Goal: Transaction & Acquisition: Purchase product/service

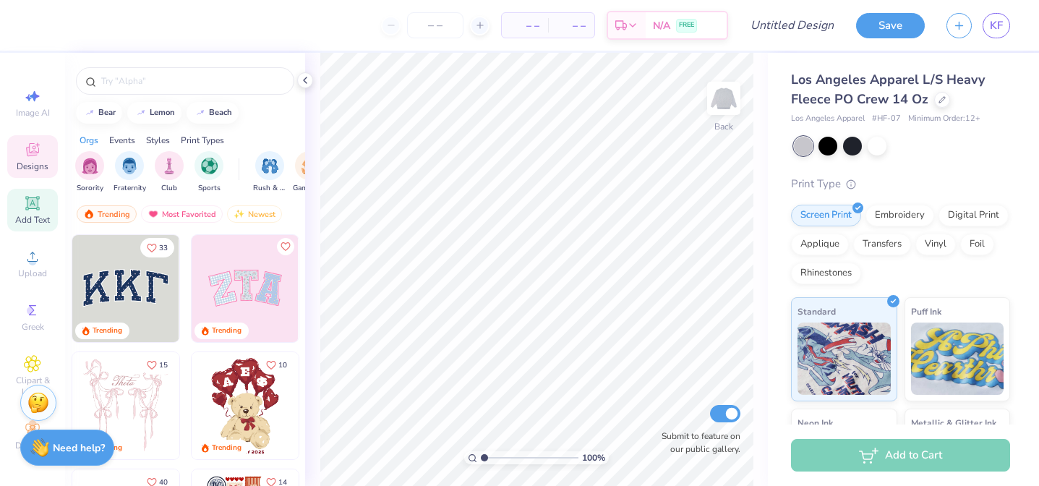
click at [40, 218] on span "Add Text" at bounding box center [32, 220] width 35 height 12
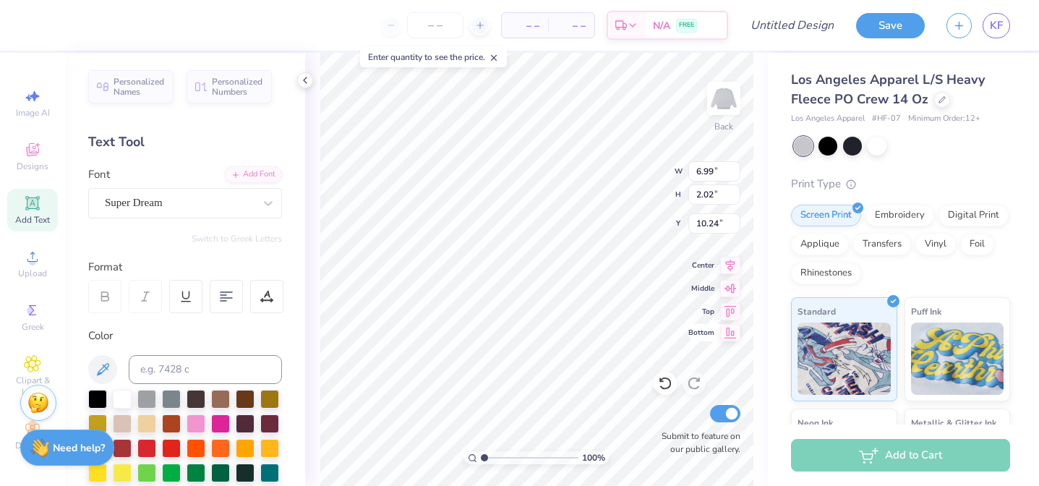
type textarea "T"
type textarea "h"
type textarea "HOT"
click at [265, 213] on div at bounding box center [268, 203] width 26 height 26
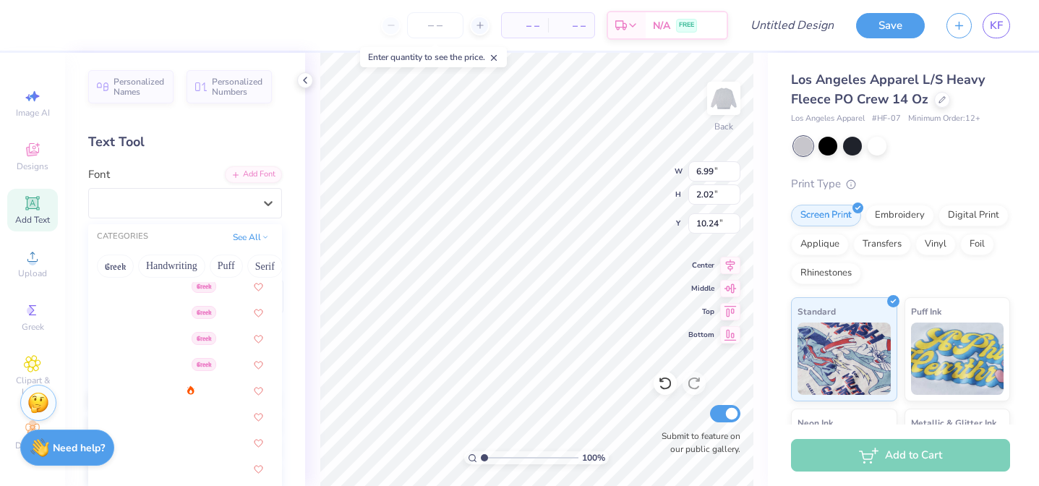
scroll to position [266, 0]
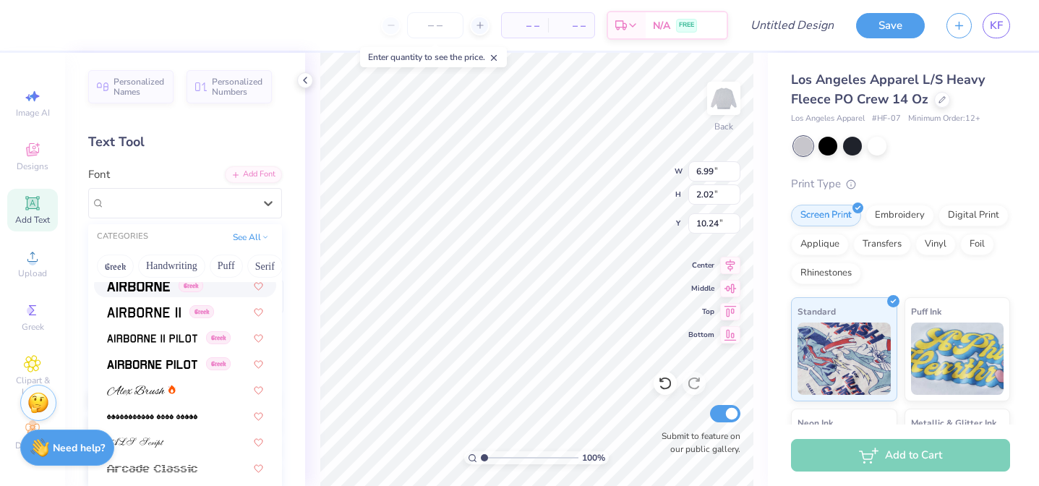
click at [151, 295] on div "Greek" at bounding box center [185, 285] width 182 height 24
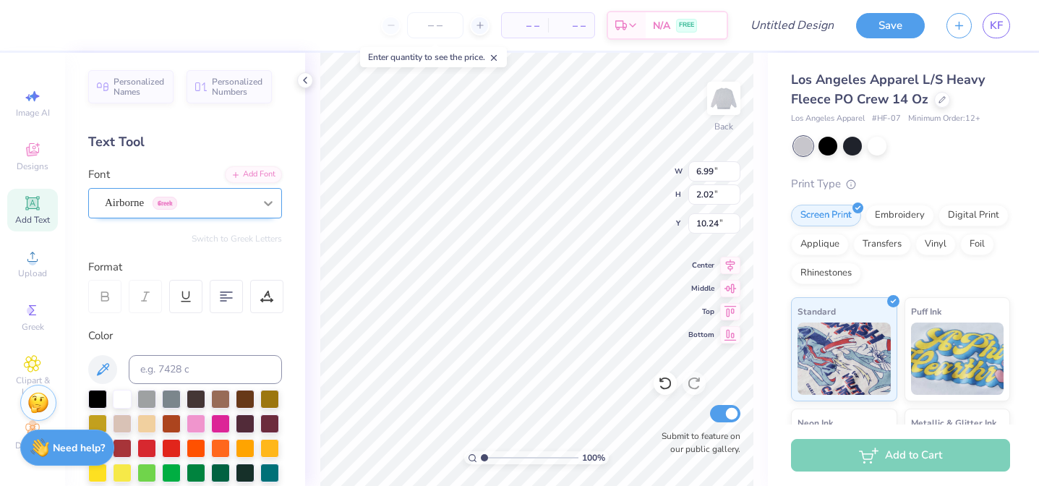
click at [272, 202] on icon at bounding box center [268, 203] width 14 height 14
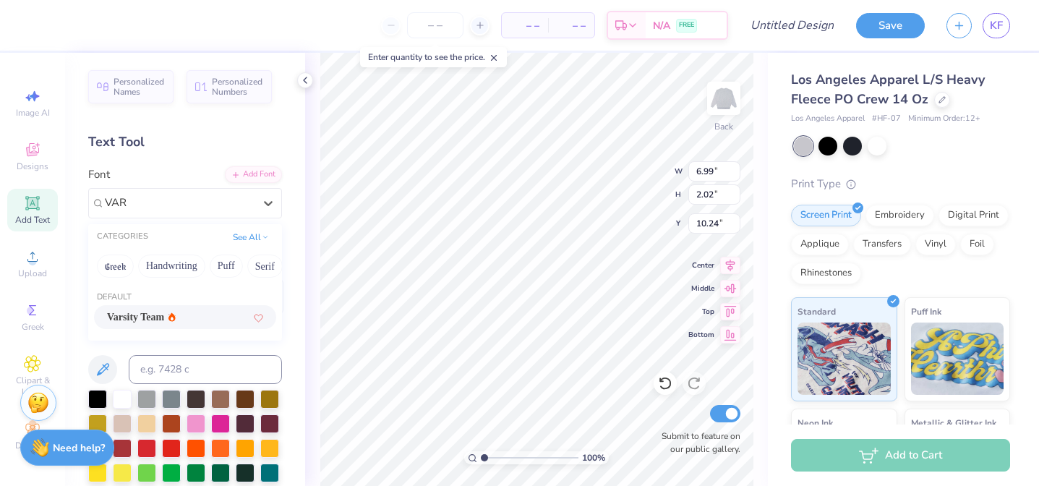
click at [148, 313] on span "Varsity Team" at bounding box center [135, 316] width 57 height 15
type input "VAR"
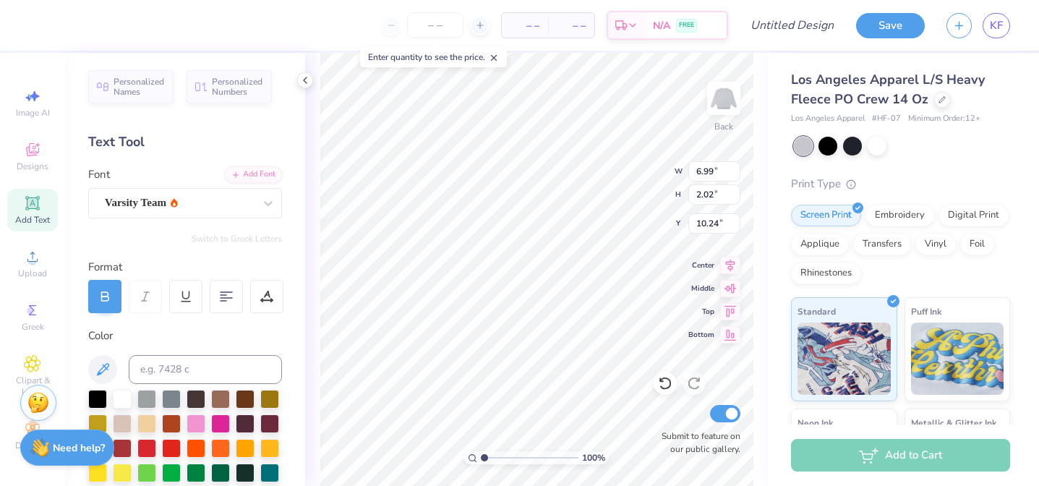
scroll to position [0, 1]
type textarea "HOT girls"
type input "3.00"
type textarea "HOT girls like history"
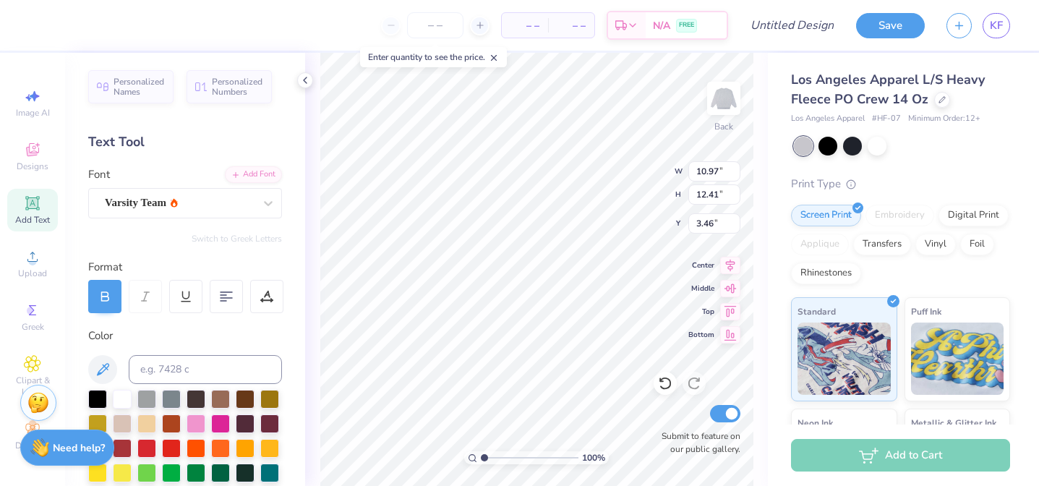
type input "3.46"
type textarea "h"
type textarea "spilled."
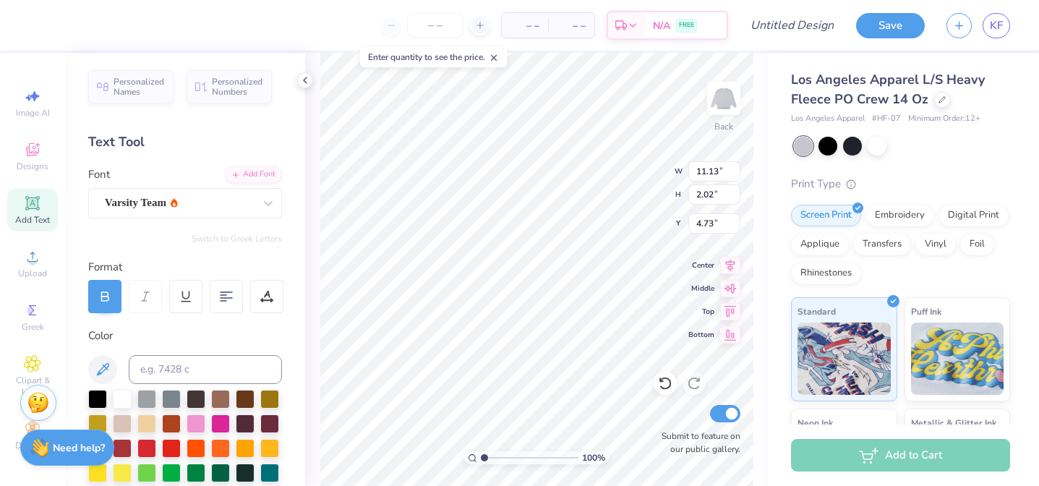
type input "4.73"
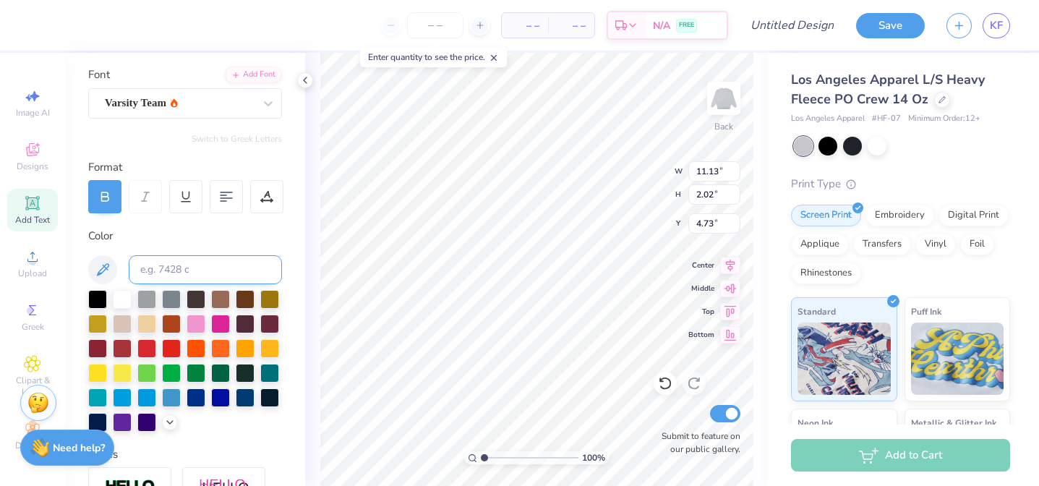
scroll to position [103, 0]
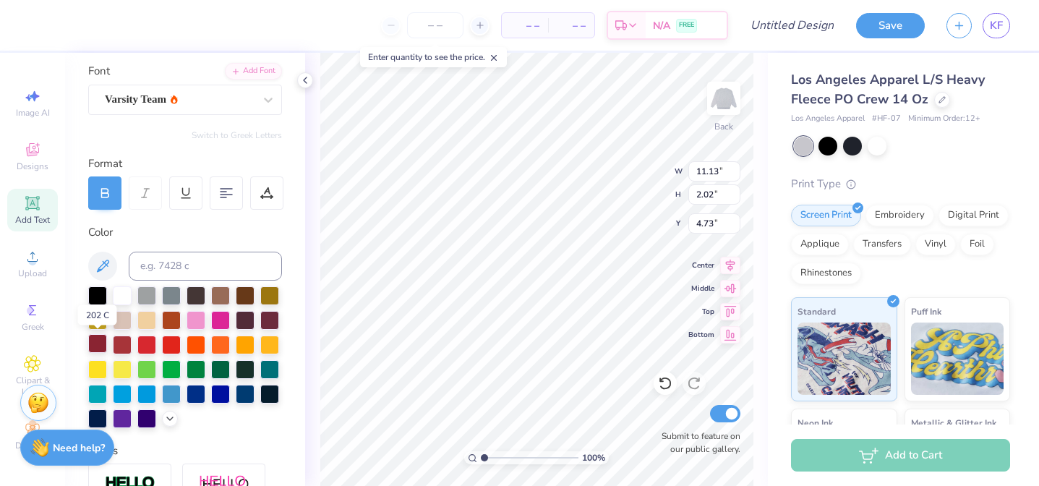
click at [99, 338] on div at bounding box center [97, 343] width 19 height 19
click at [267, 315] on div at bounding box center [269, 318] width 19 height 19
click at [98, 345] on div at bounding box center [97, 343] width 19 height 19
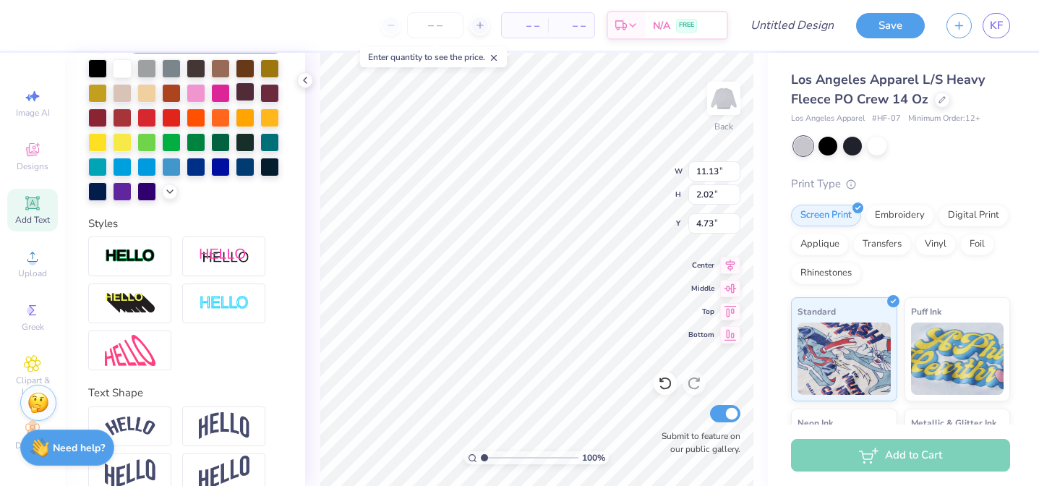
scroll to position [354, 0]
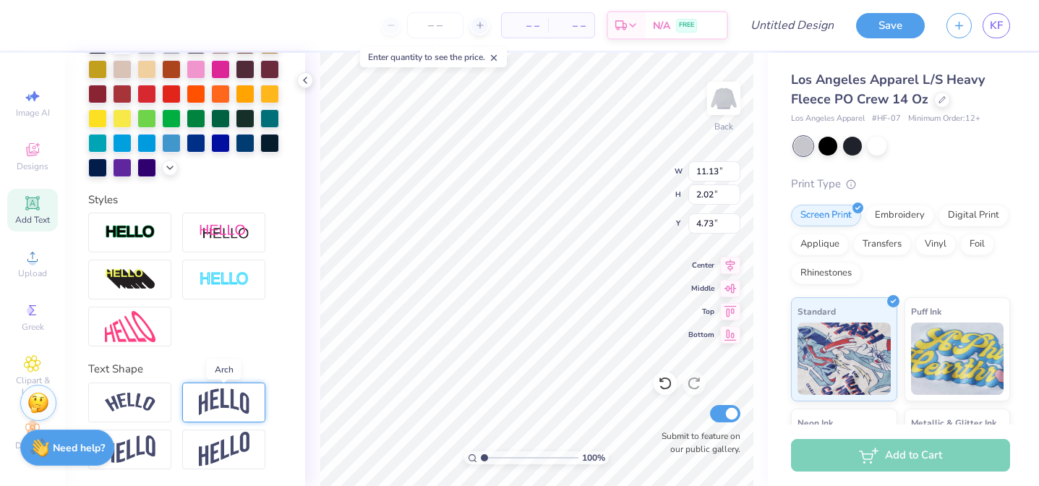
click at [230, 408] on img at bounding box center [224, 401] width 51 height 27
type input "4.32"
type input "3.58"
click at [134, 245] on div at bounding box center [129, 233] width 83 height 40
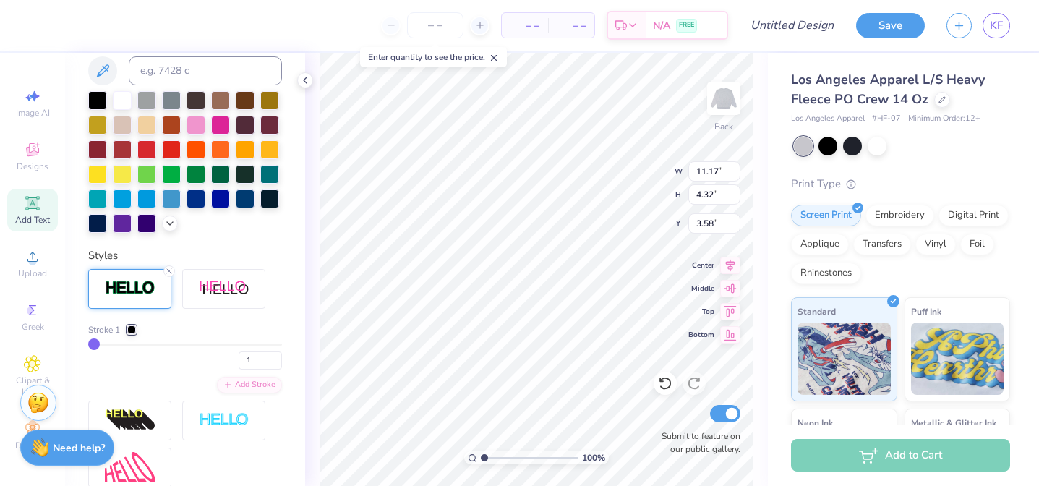
type input "11.17"
type input "4.36"
type input "3.56"
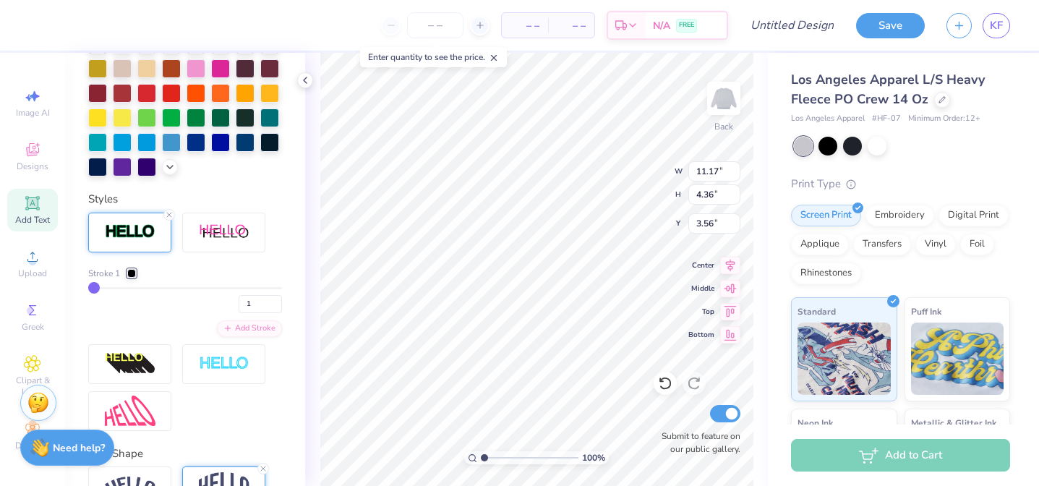
scroll to position [379, 0]
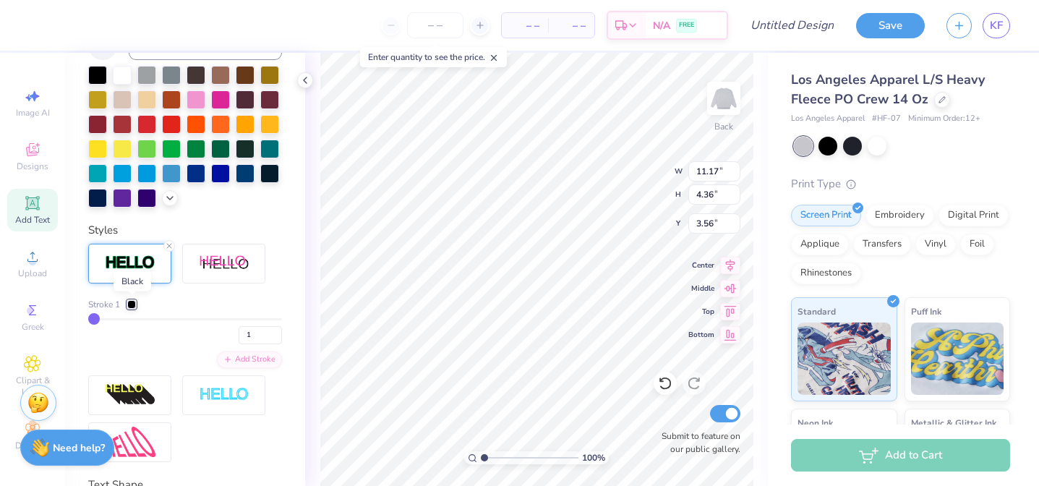
click at [127, 303] on div at bounding box center [131, 304] width 9 height 9
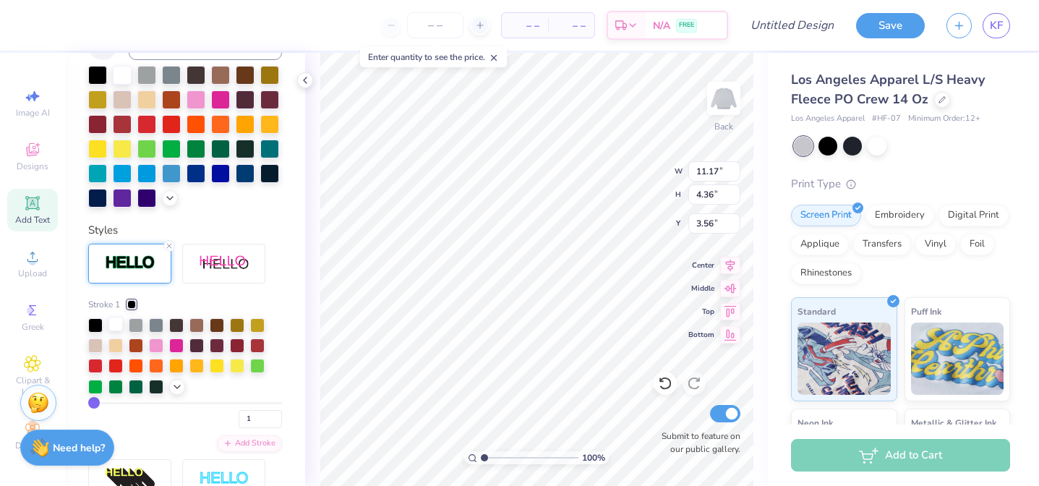
click at [115, 326] on div at bounding box center [115, 324] width 14 height 14
type input "4"
type input "5"
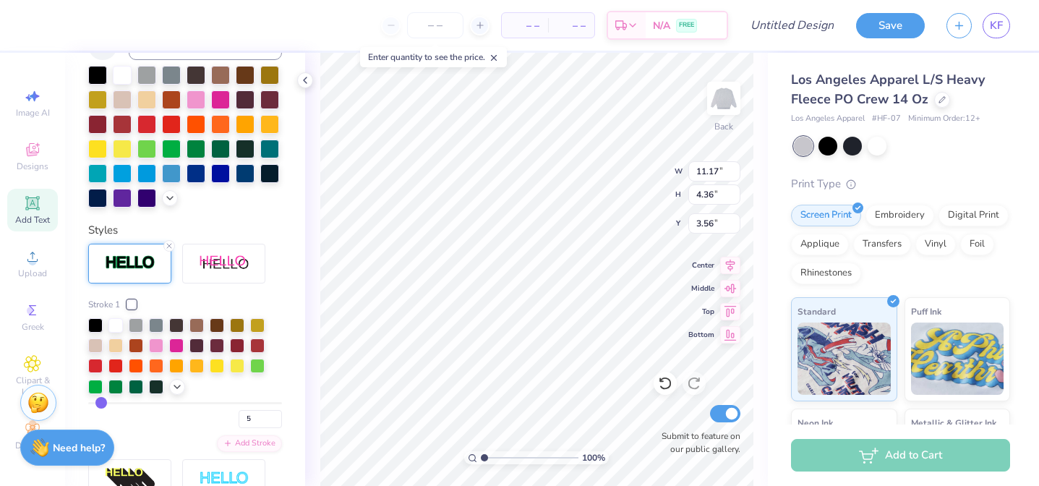
type input "6"
type input "7"
type input "8"
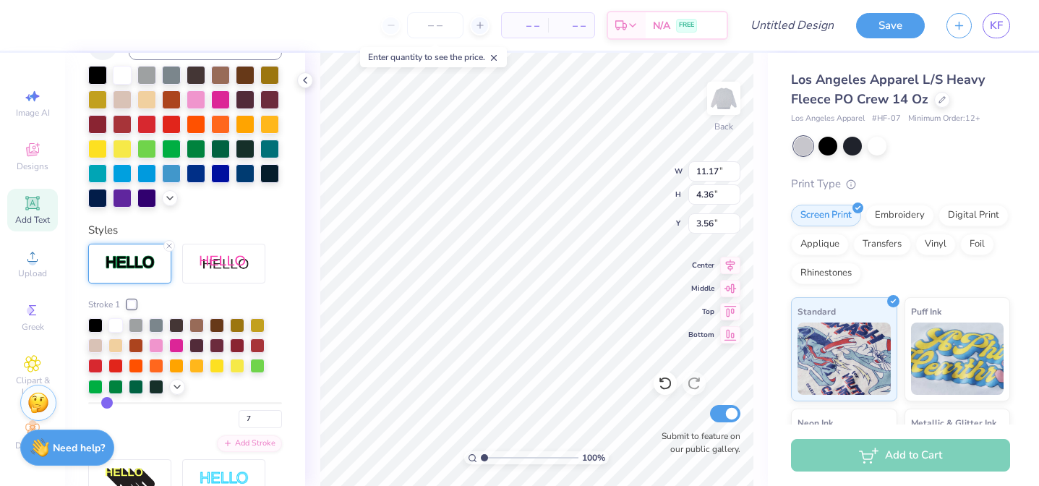
type input "8"
type input "9"
type input "10"
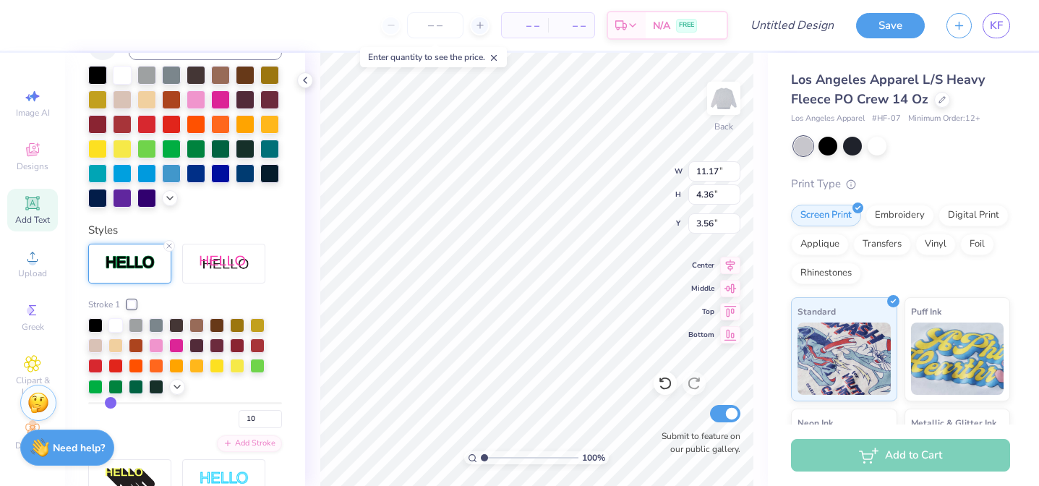
type input "11"
drag, startPoint x: 98, startPoint y: 402, endPoint x: 113, endPoint y: 403, distance: 14.5
type input "11"
click at [113, 403] on input "range" at bounding box center [185, 403] width 194 height 2
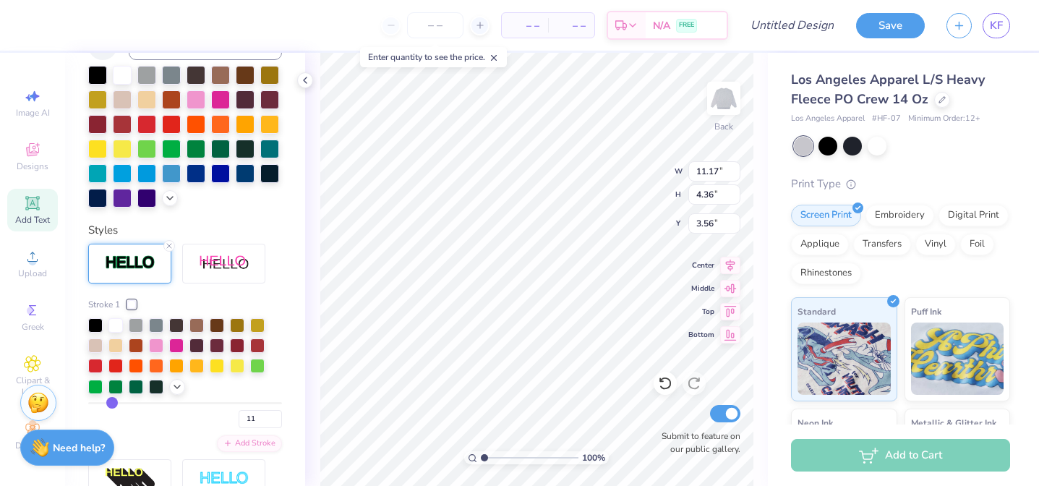
type input "11.55"
type input "4.74"
type input "3.37"
type input "10"
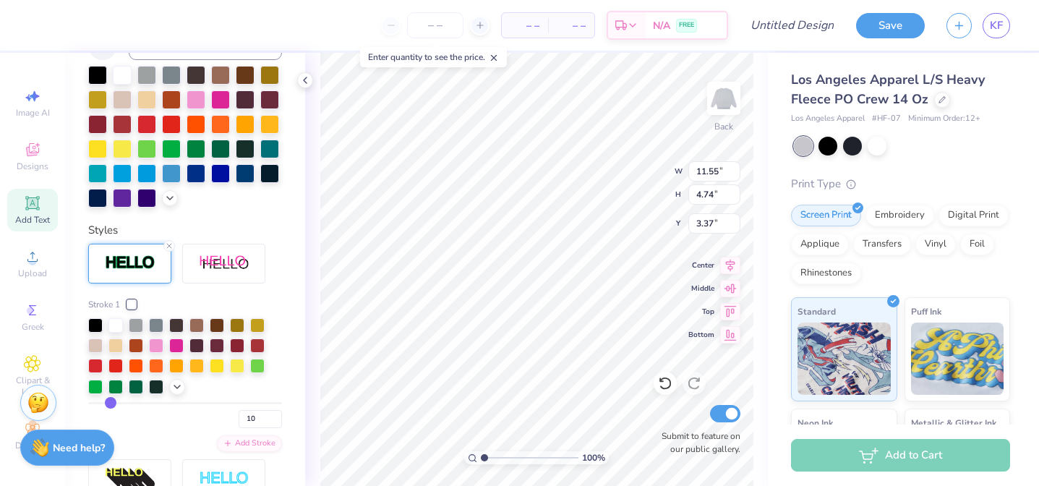
type input "9"
type input "8"
type input "7"
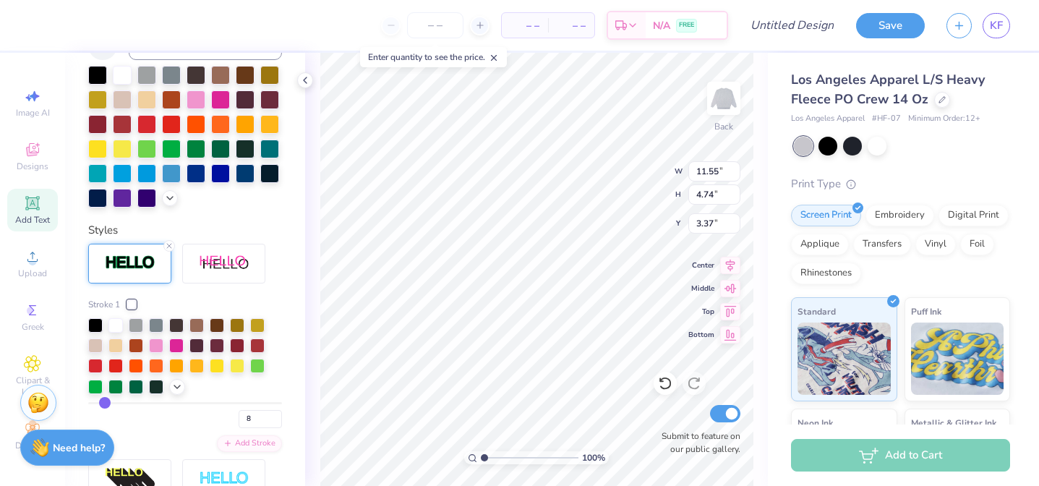
type input "7"
type input "6"
type input "5"
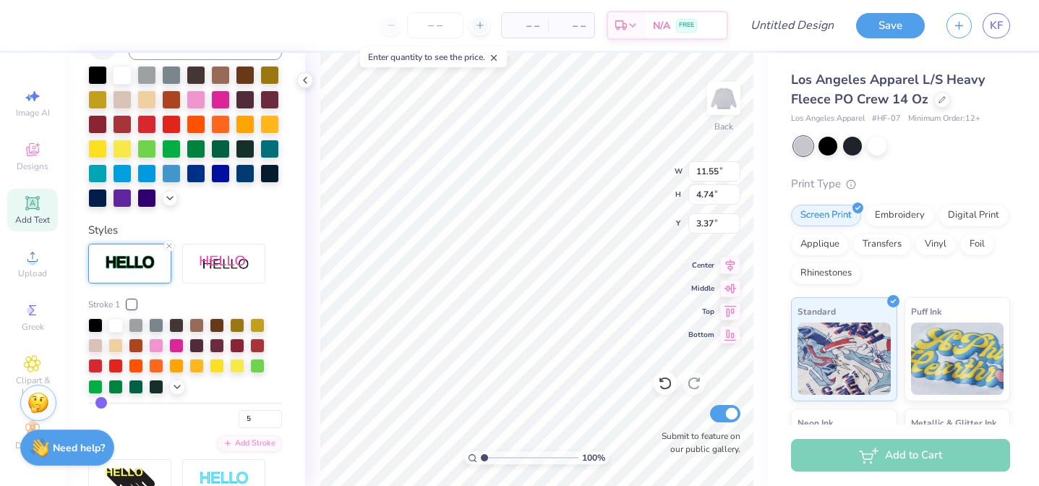
drag, startPoint x: 113, startPoint y: 402, endPoint x: 100, endPoint y: 402, distance: 12.3
type input "5"
click at [100, 402] on input "range" at bounding box center [185, 403] width 194 height 2
type input "11.32"
type input "4.51"
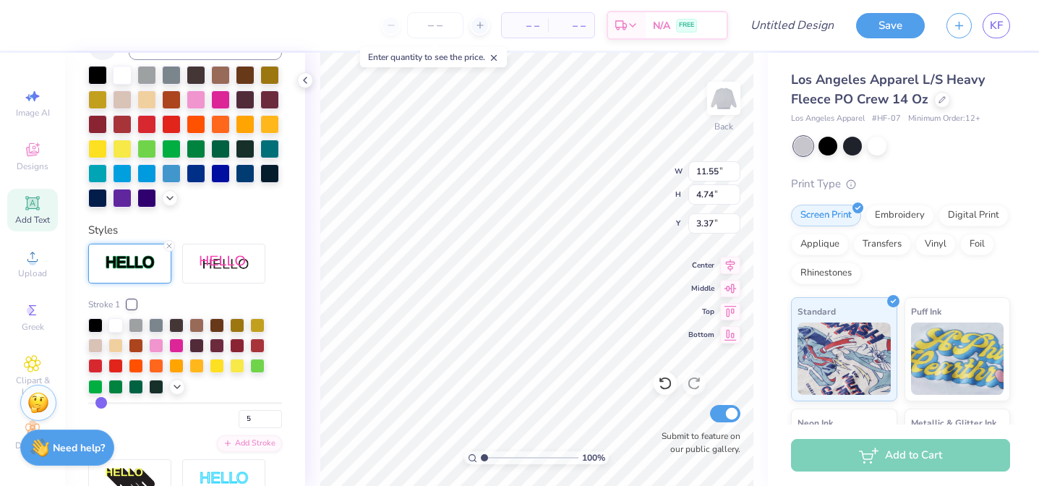
type input "3.48"
type input "4"
type input "3"
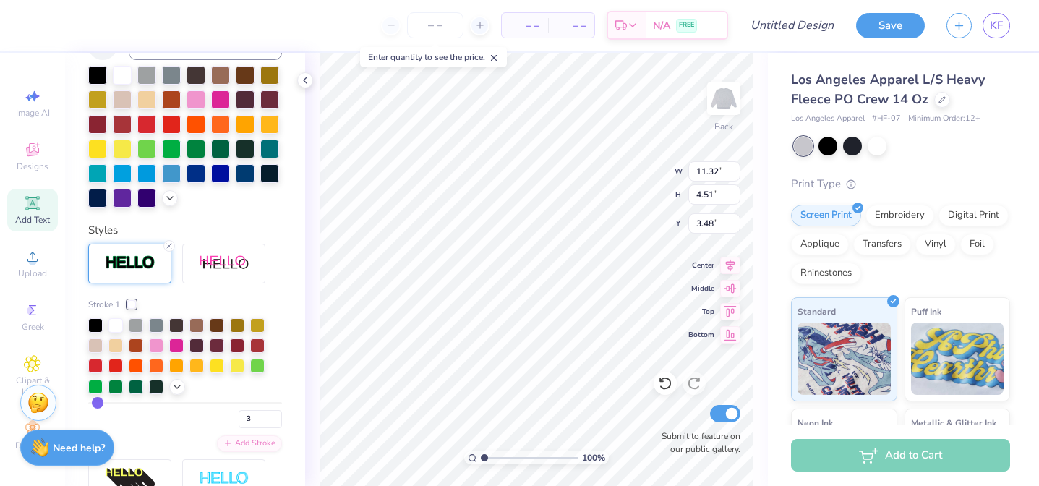
type input "2"
click at [95, 403] on input "range" at bounding box center [185, 403] width 194 height 2
type input "11.21"
type input "4.40"
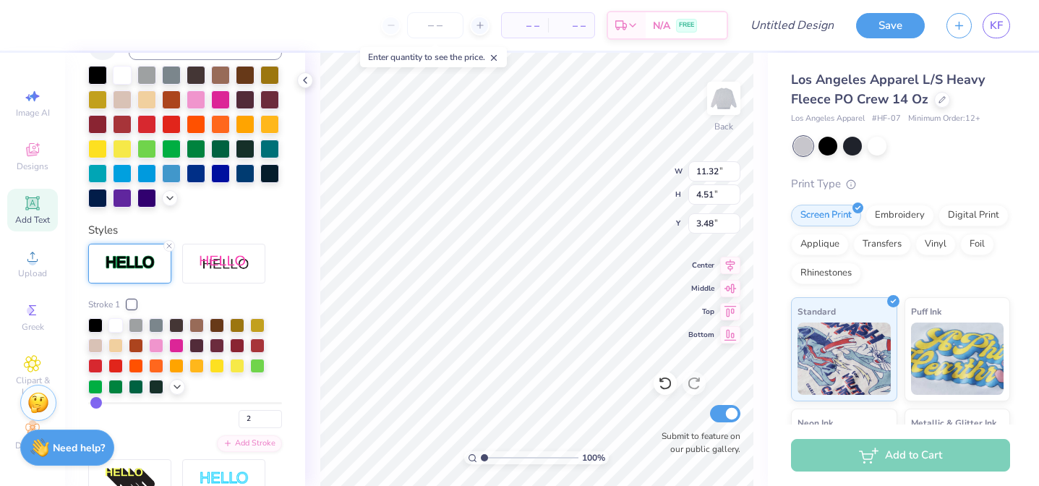
type input "3.54"
type input "14.81"
type input "5.81"
type input "4.55"
type input "3.82"
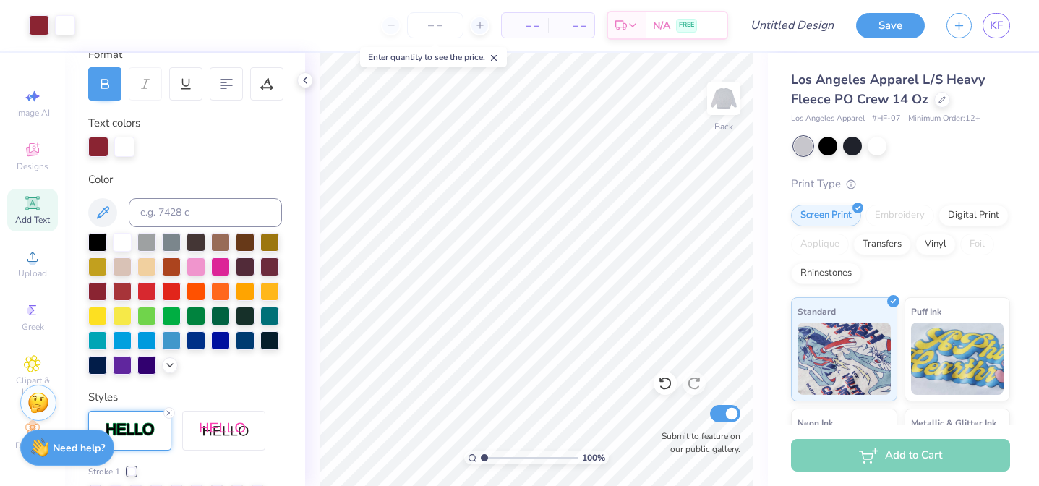
scroll to position [0, 0]
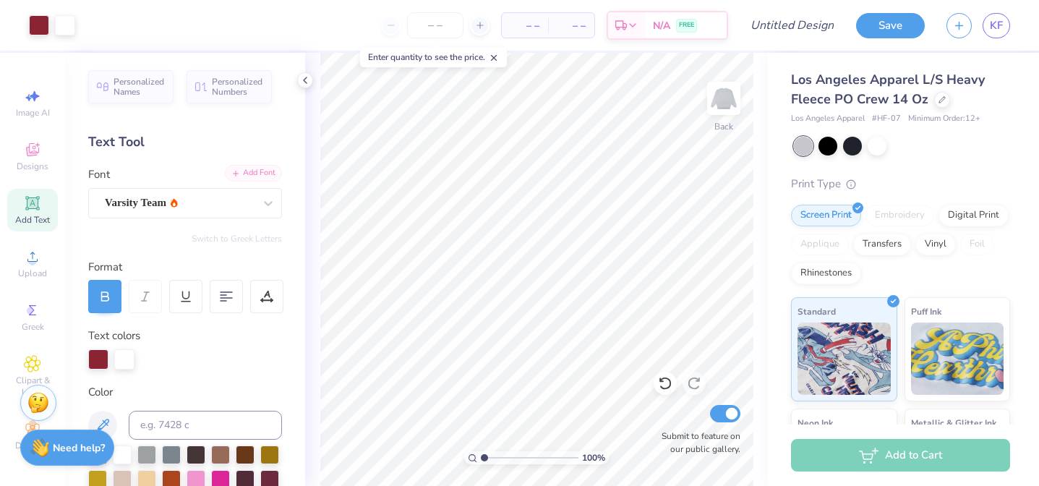
click at [251, 175] on div "Add Font" at bounding box center [253, 173] width 57 height 17
click at [34, 208] on icon at bounding box center [32, 203] width 14 height 14
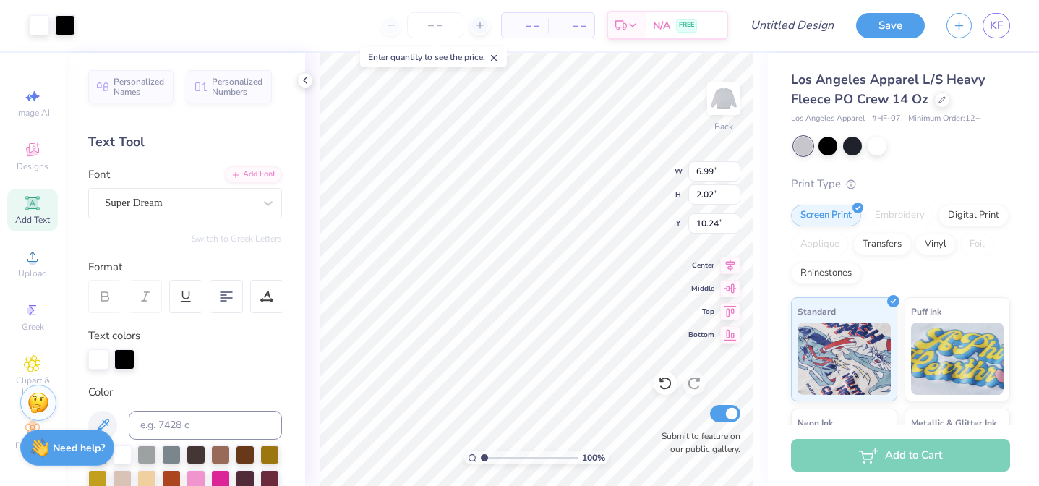
type input "7.02"
type input "2.06"
type input "10.22"
type textarea "T"
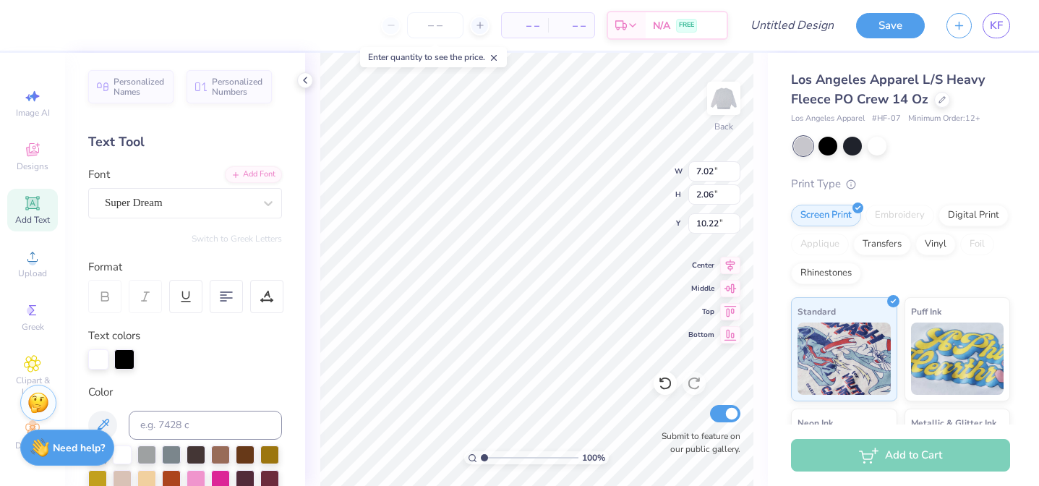
type textarea "history's hottest gossip"
click at [193, 207] on div "Super Dream" at bounding box center [179, 203] width 152 height 22
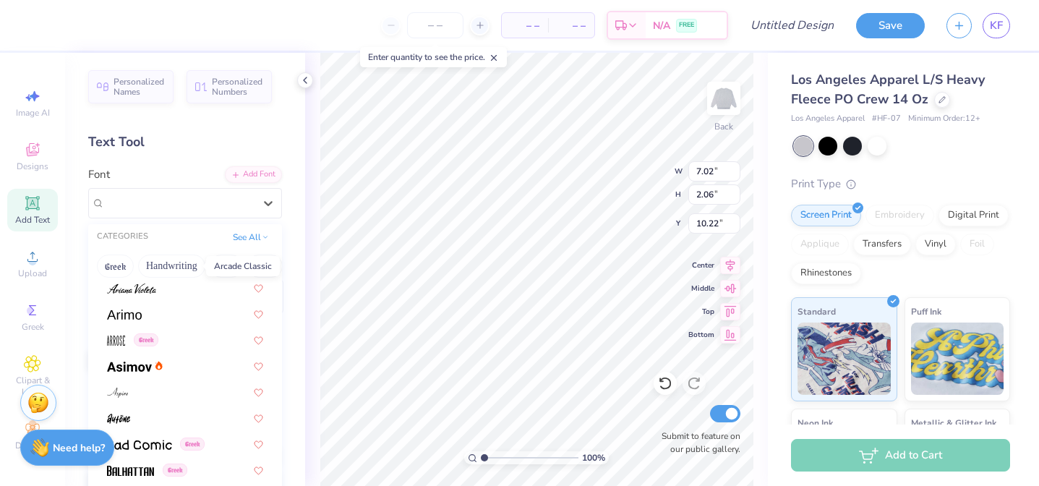
scroll to position [462, 0]
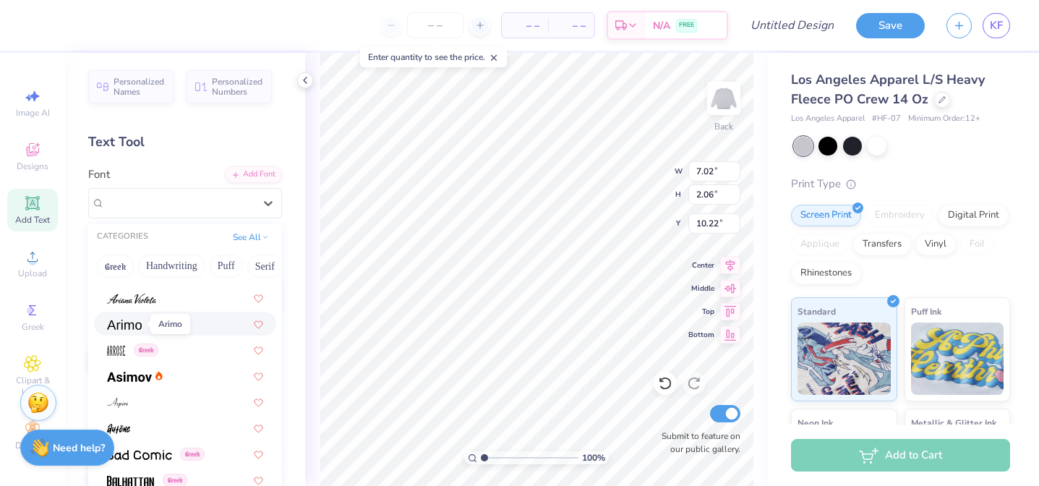
click at [133, 328] on img at bounding box center [124, 324] width 35 height 10
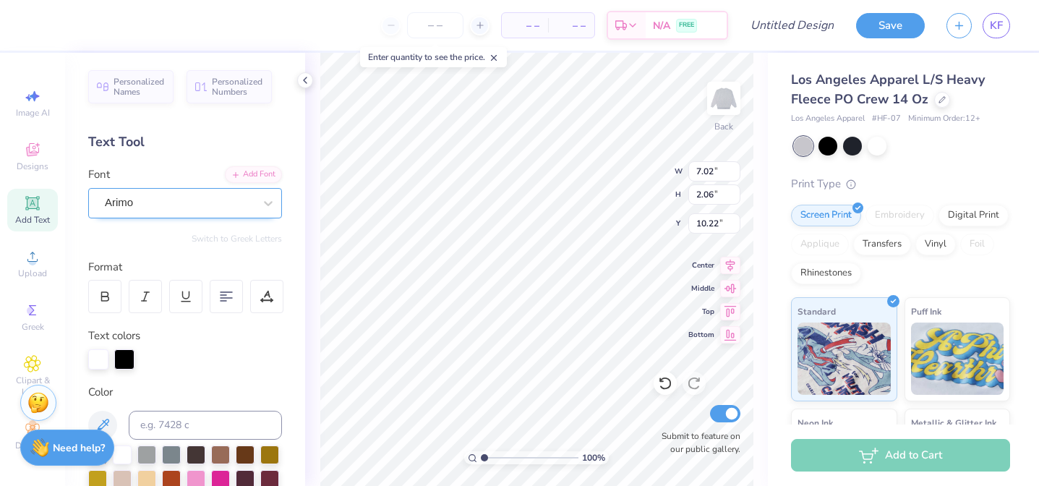
click at [193, 197] on div "Arimo" at bounding box center [179, 203] width 152 height 22
click at [132, 324] on span "Varsity Team" at bounding box center [135, 316] width 57 height 15
type input "var"
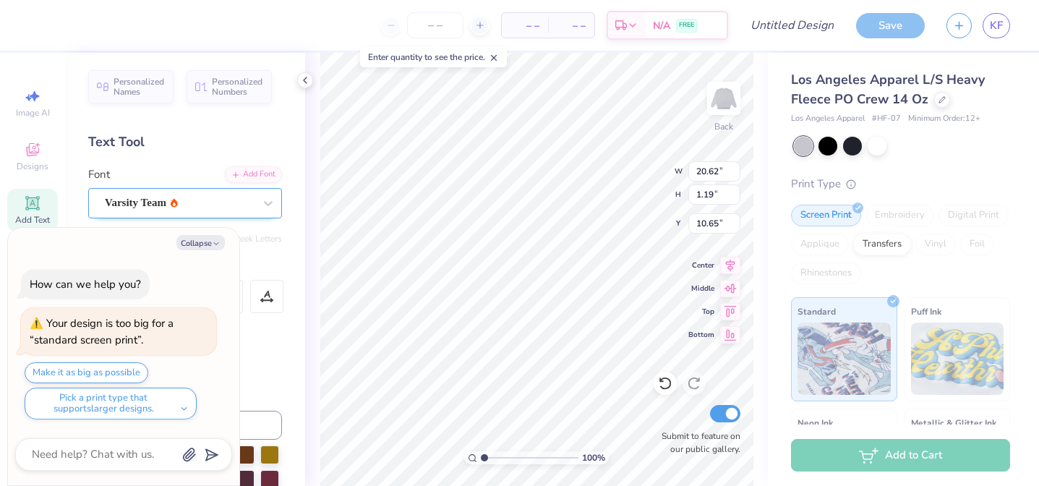
type textarea "x"
type input "14.09"
type input "0.82"
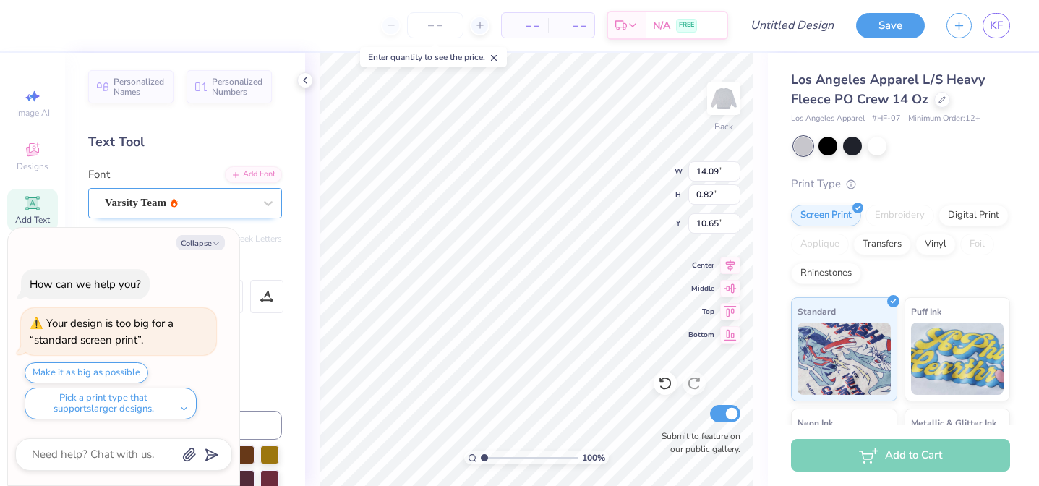
type textarea "x"
type input "11.25"
click at [267, 382] on div "Personalized Names Personalized Numbers Text Tool Add Font Font Varsity Team Sw…" at bounding box center [185, 269] width 240 height 433
click at [205, 246] on button "Collapse" at bounding box center [200, 242] width 48 height 15
type textarea "x"
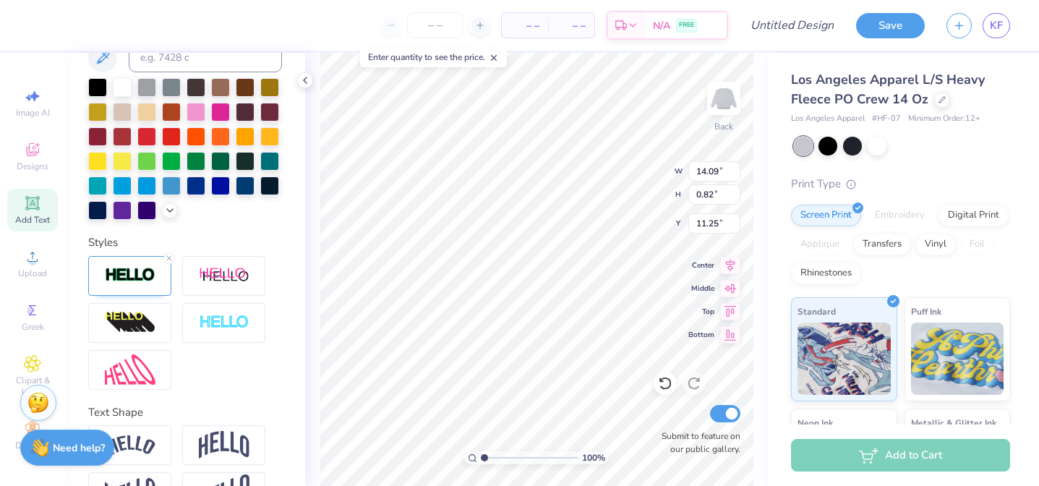
scroll to position [411, 0]
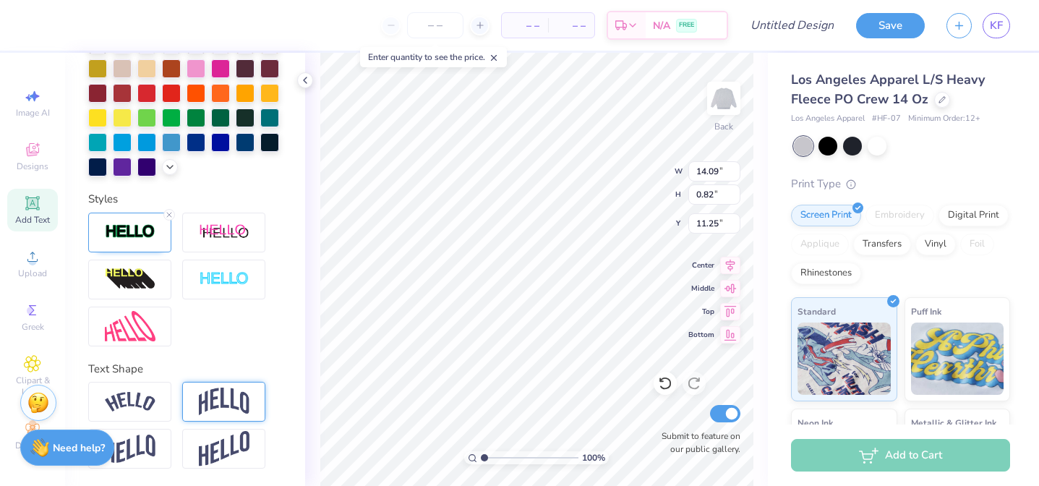
click at [223, 410] on img at bounding box center [224, 400] width 51 height 27
type input "3.73"
type input "9.79"
type input "3.88"
type input "9.64"
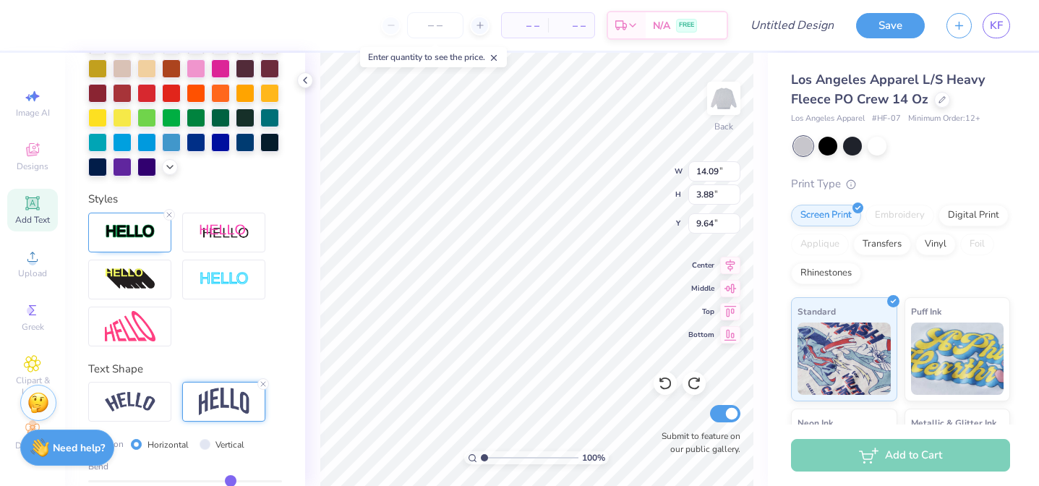
type input "3.73"
type input "9.79"
type input "0.82"
type input "11.25"
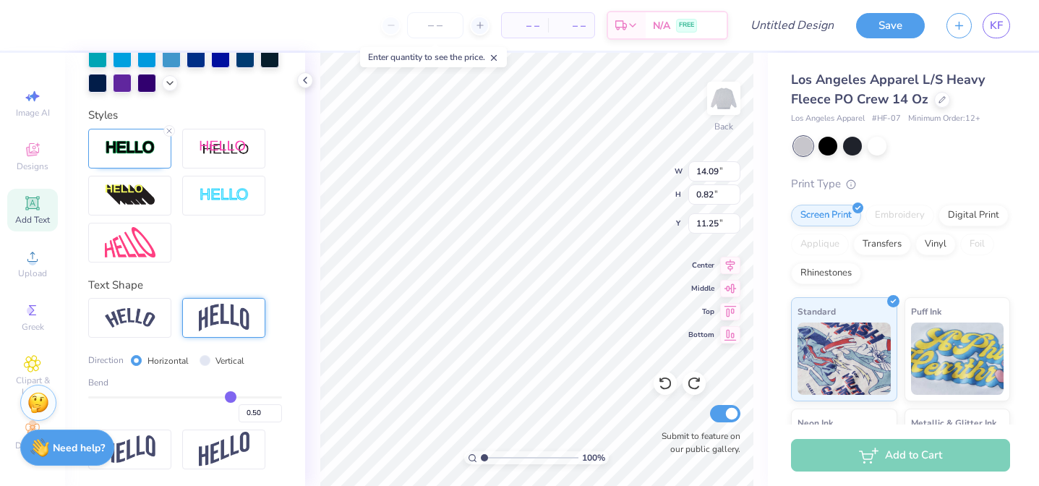
click at [231, 302] on div at bounding box center [223, 318] width 83 height 40
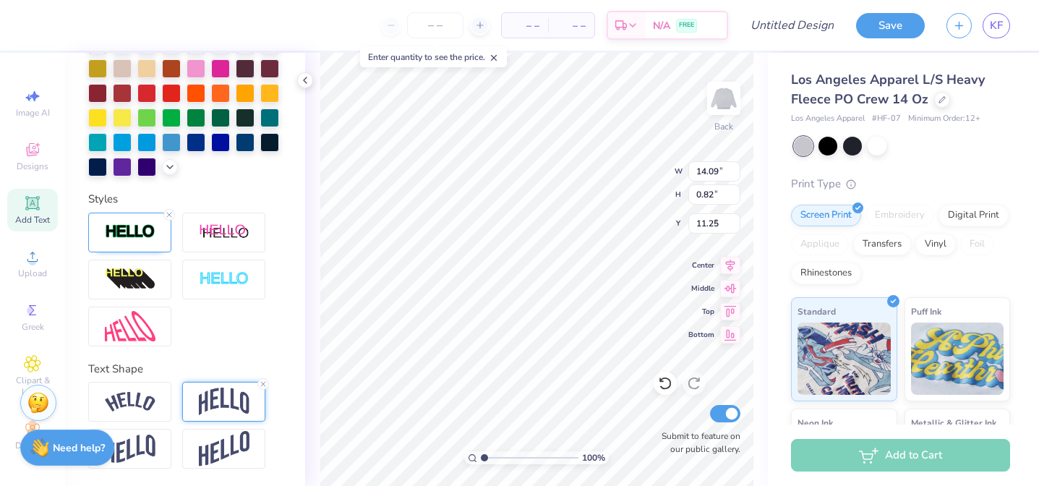
type input "3.73"
type input "9.79"
click at [234, 396] on img at bounding box center [224, 400] width 51 height 27
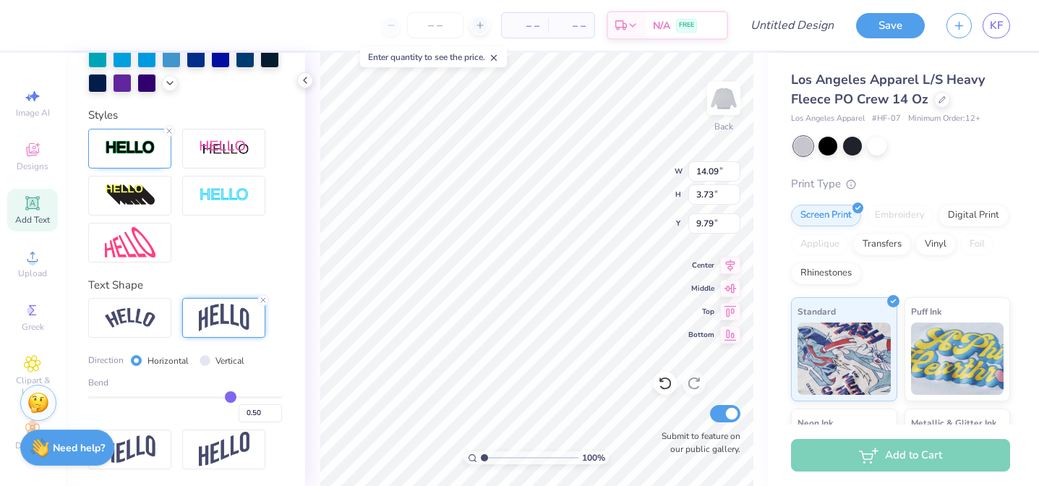
type input "0.46"
type input "0.44"
type input "0.42"
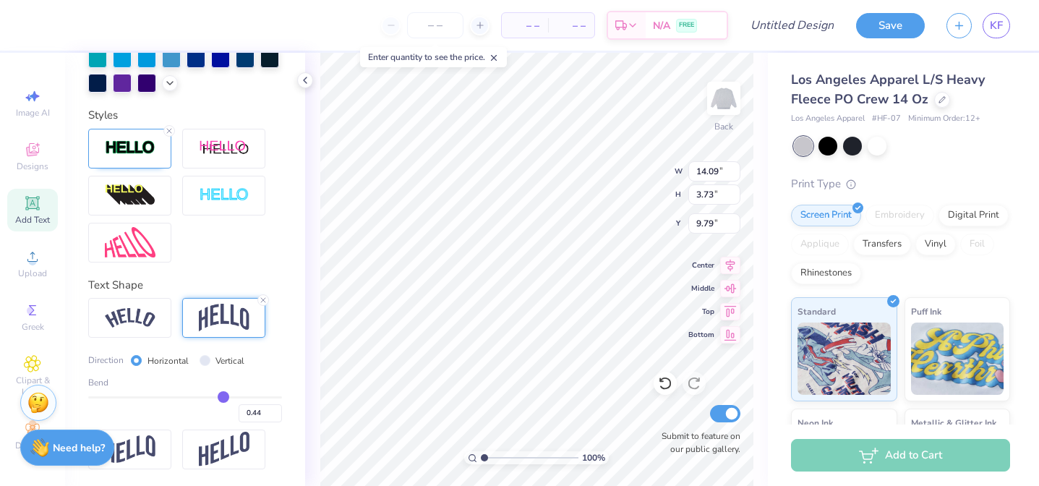
type input "0.42"
type input "0.39"
type input "0.36"
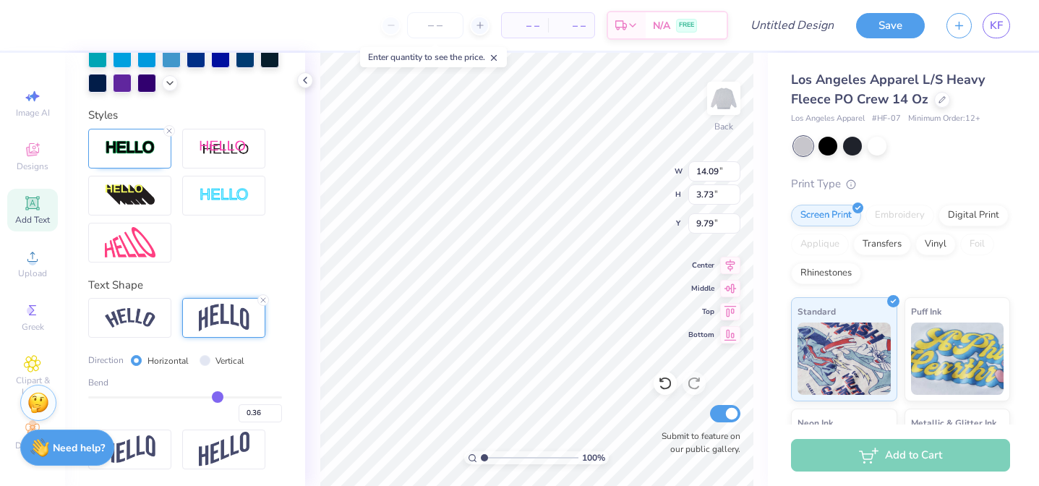
type input "0.33"
type input "0.3"
type input "0.30"
type input "0.27"
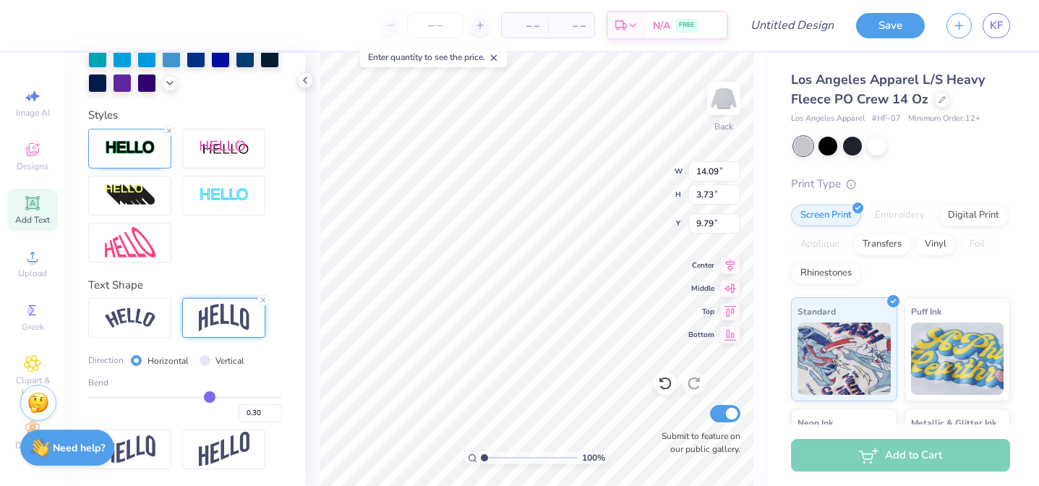
type input "0.27"
type input "0.24"
type input "0.2"
type input "0.20"
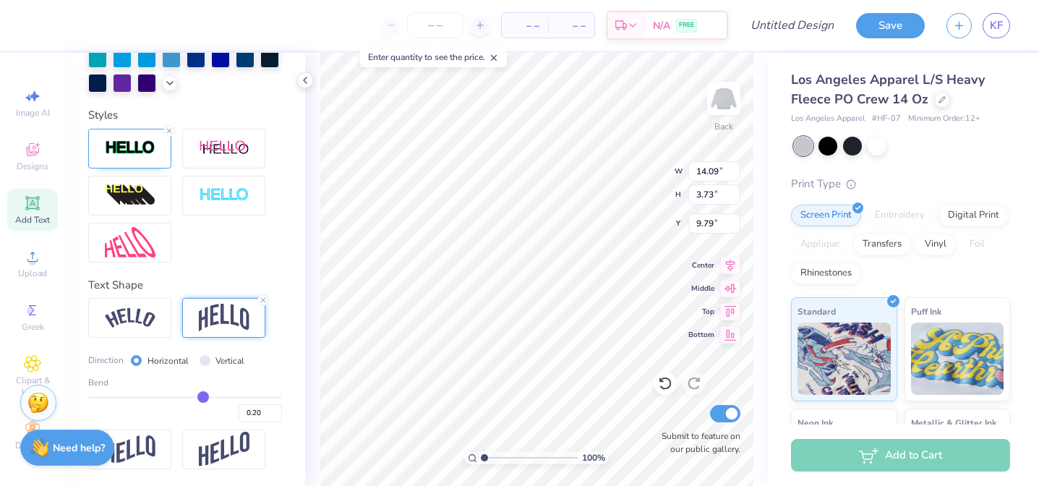
type input "0.16"
type input "0.13"
type input "0.09"
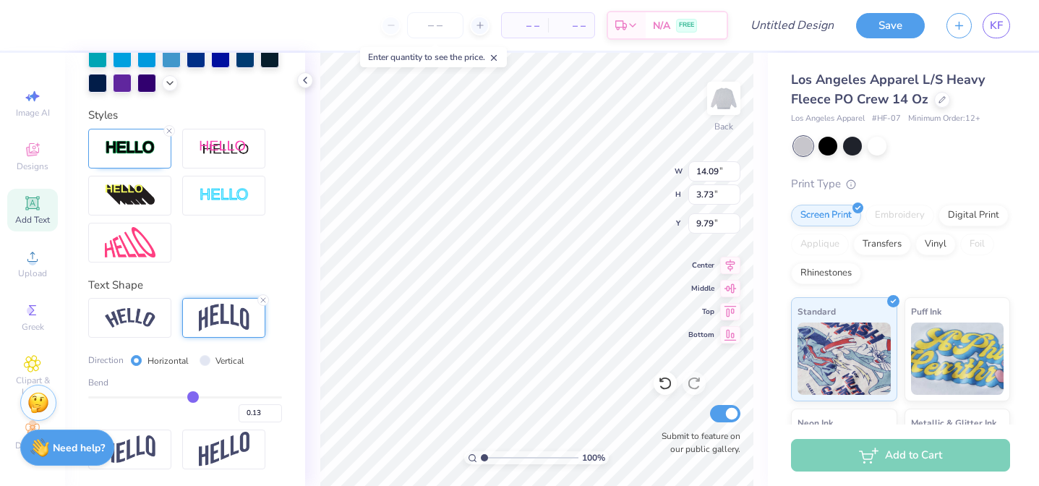
type input "0.09"
type input "0.07"
type input "0.05"
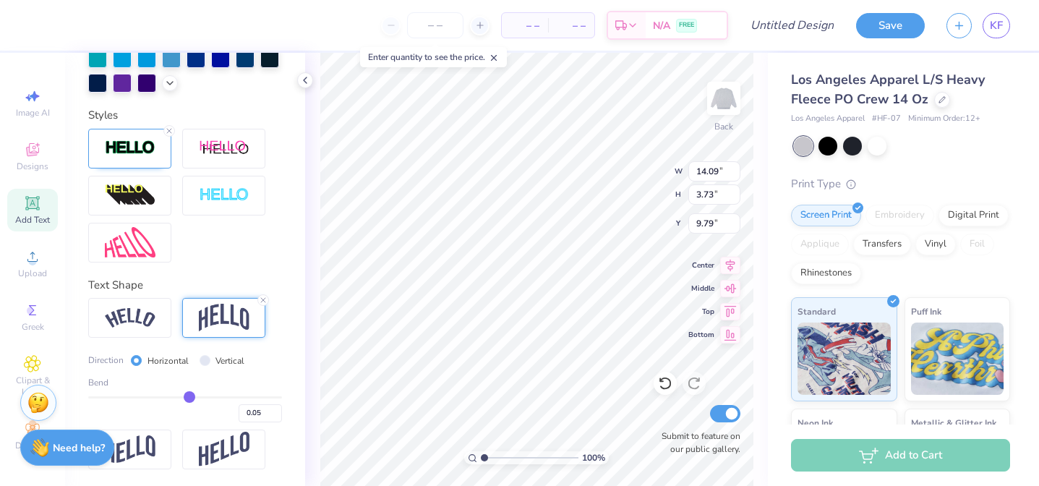
type input "0.03"
type input "0.01"
type input "0"
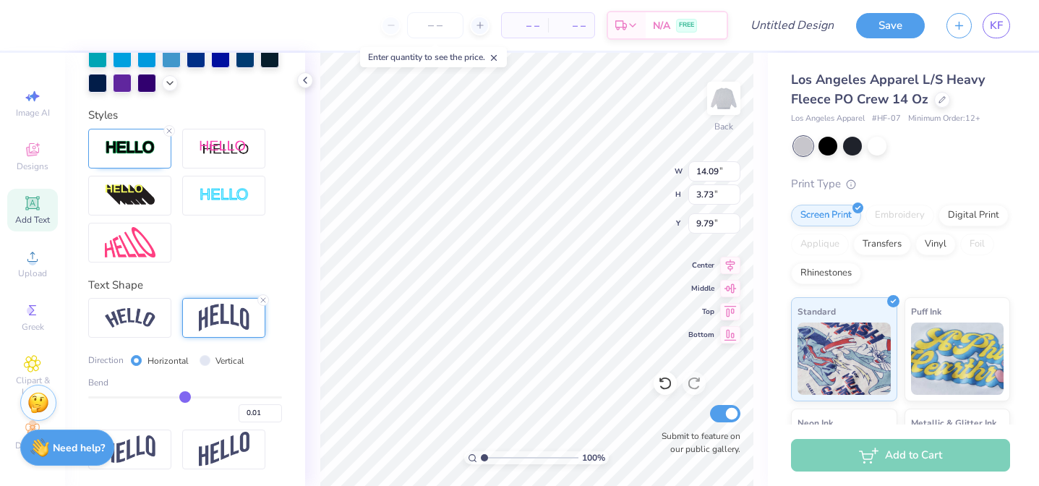
type input "0.00"
type input "-0.01"
type input "-0.02"
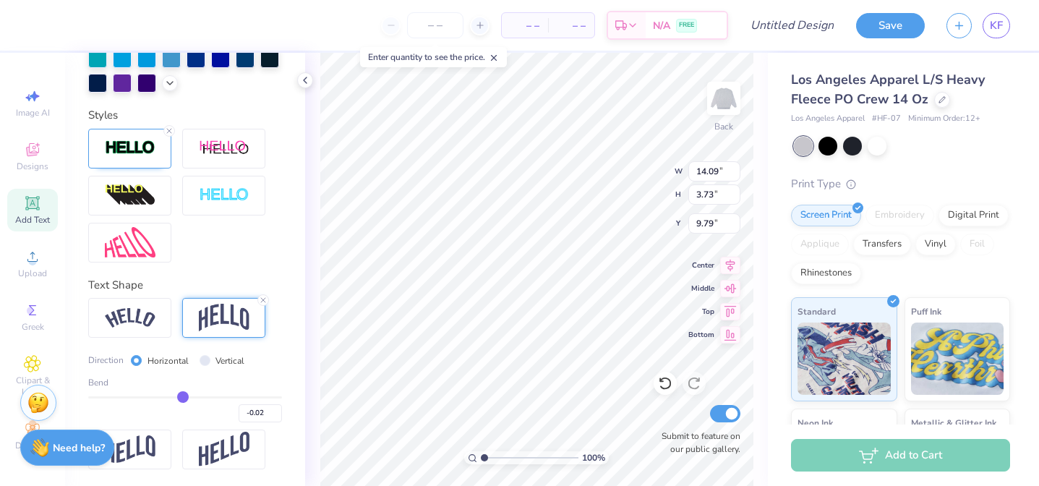
type input "-0.03"
type input "-0.04"
type input "-0.05"
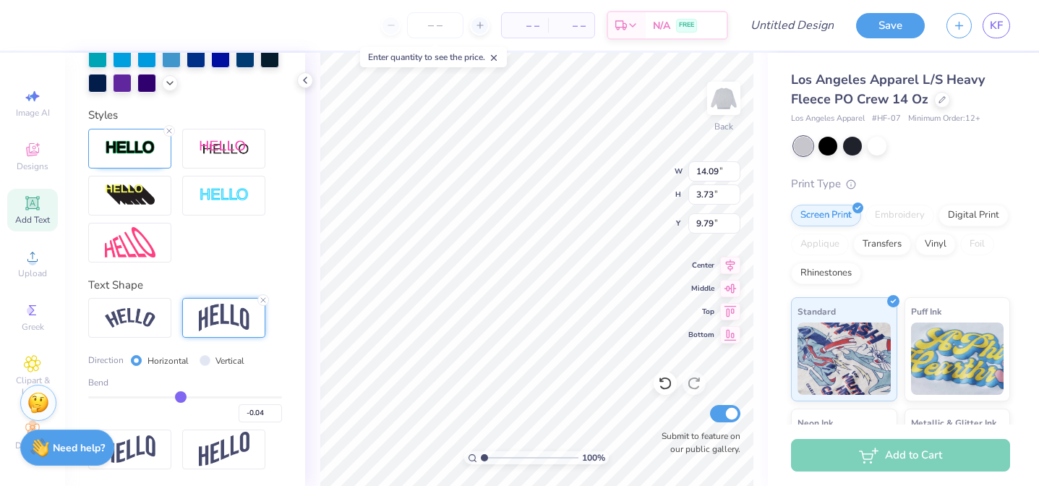
type input "-0.05"
type input "-0.06"
type input "-0.07"
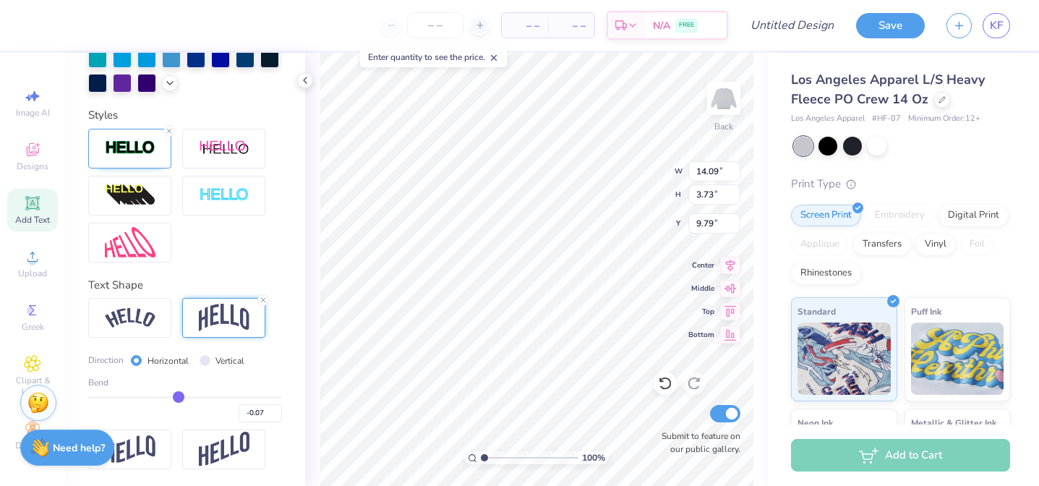
type input "-0.09"
type input "-0.1"
type input "-0.10"
type input "-0.11"
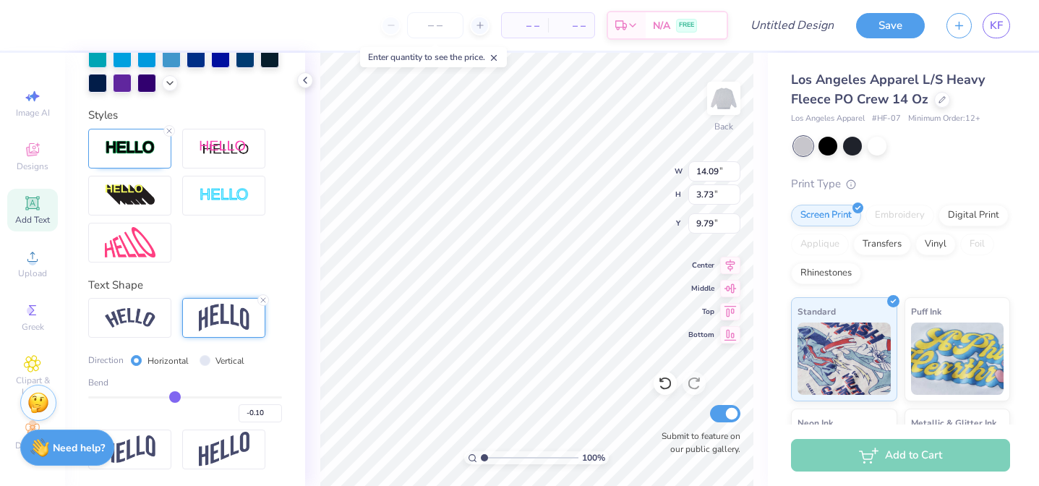
type input "-0.11"
type input "-0.13"
type input "-0.14"
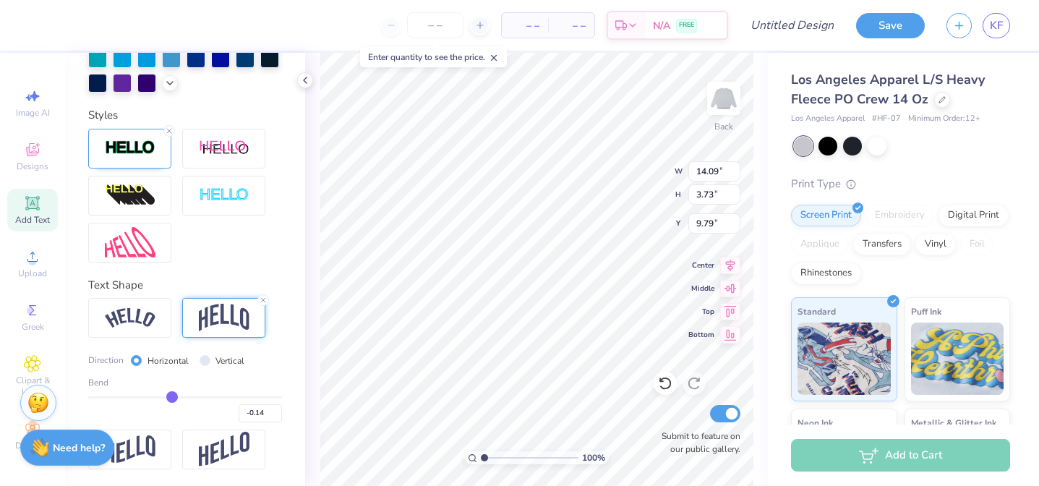
type input "-0.16"
type input "-0.17"
type input "-0.18"
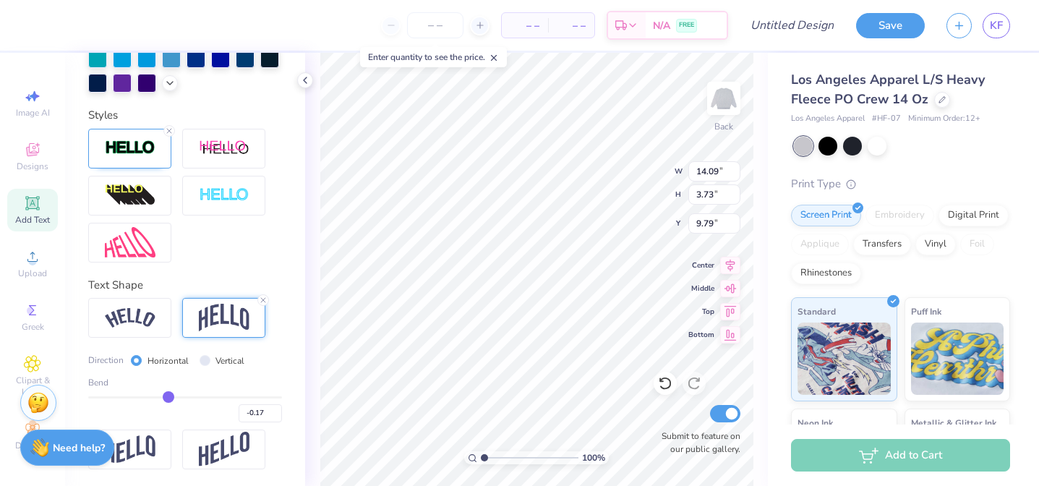
type input "-0.18"
type input "-0.19"
type input "-0.2"
type input "-0.20"
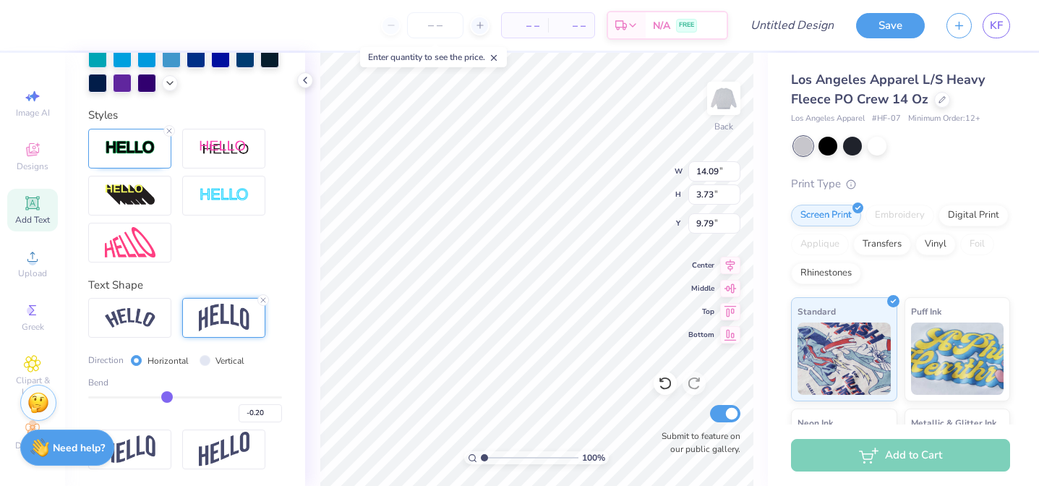
type input "-0.22"
type input "-0.24"
type input "-0.25"
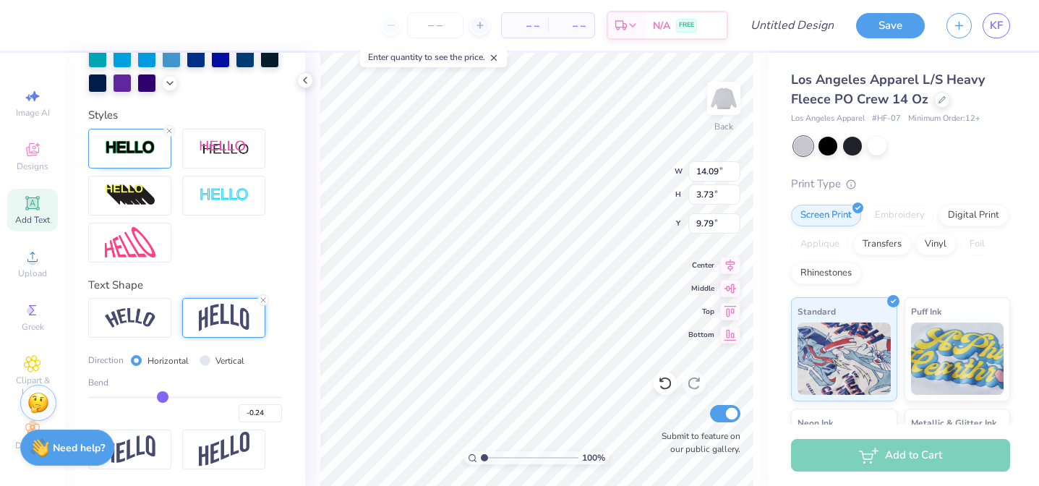
type input "-0.25"
type input "-0.27"
type input "-0.29"
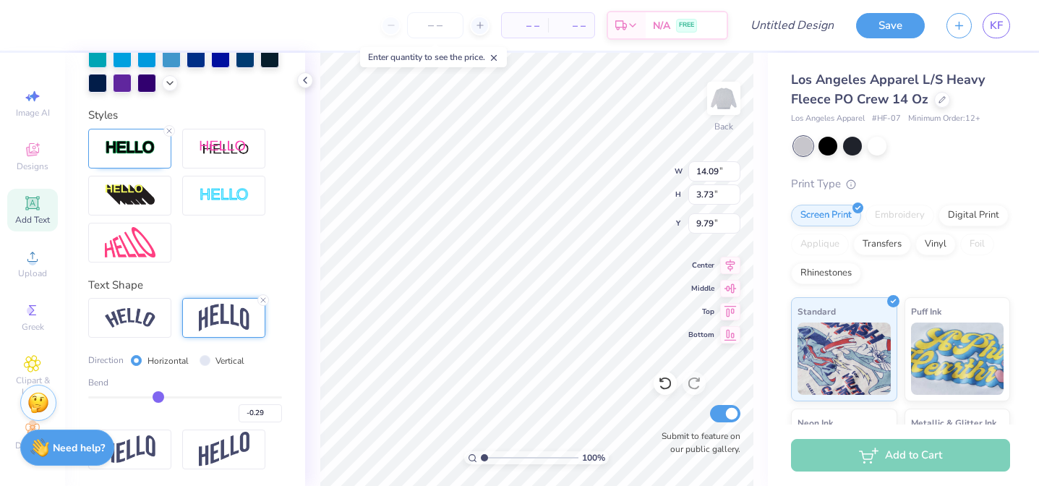
type input "-0.3"
type input "-0.30"
type input "-0.32"
type input "-0.34"
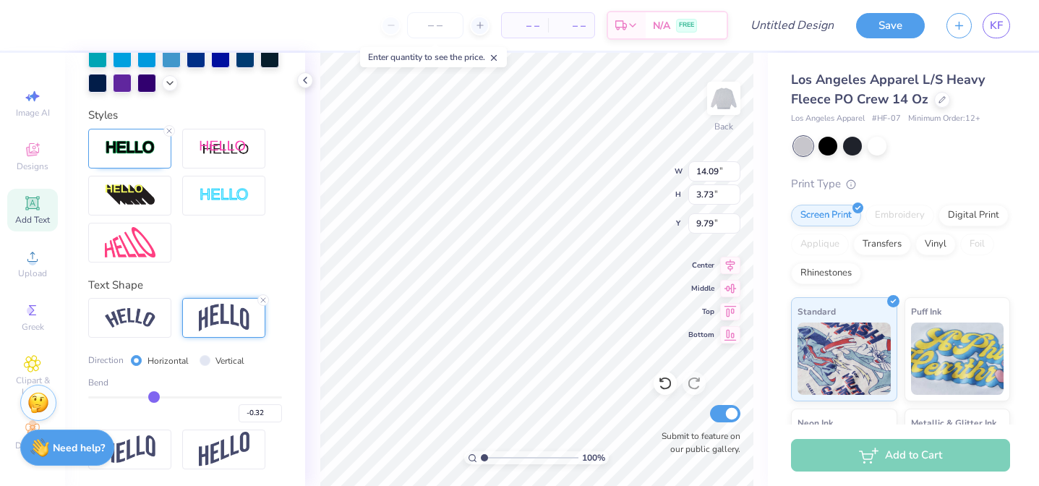
type input "-0.34"
type input "-0.35"
drag, startPoint x: 227, startPoint y: 395, endPoint x: 153, endPoint y: 391, distance: 73.9
type input "-0.35"
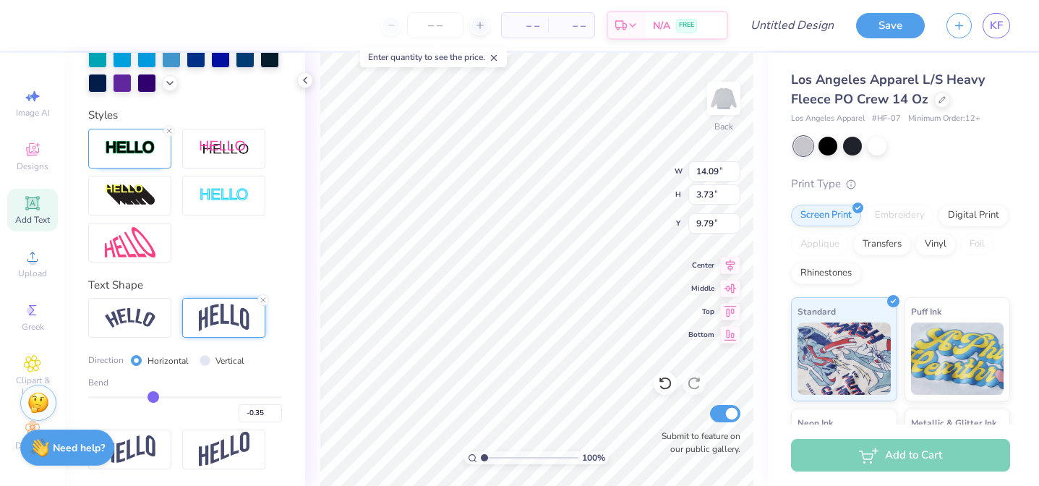
click at [153, 396] on input "range" at bounding box center [185, 397] width 194 height 2
type input "2.80"
type input "10.26"
type input "9.85"
type input "-0.34"
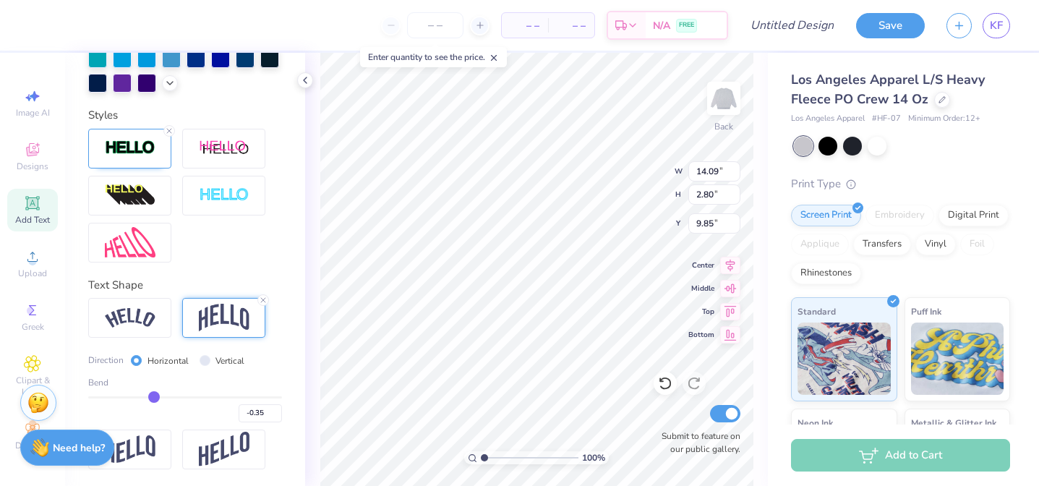
type input "-0.34"
type input "-0.31"
type input "-0.25"
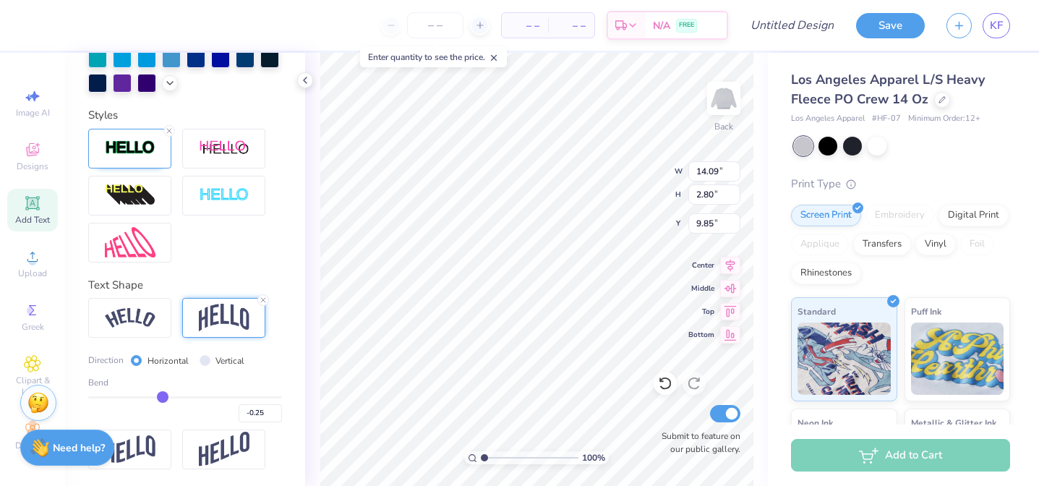
type input "-0.23"
type input "-0.18"
type input "-0.14"
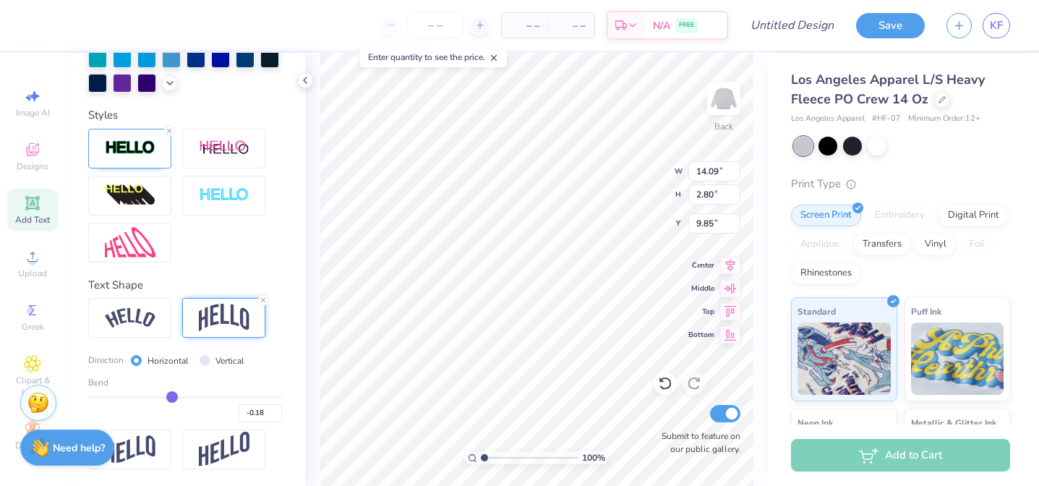
type input "-0.14"
type input "-0.11"
type input "-0.07"
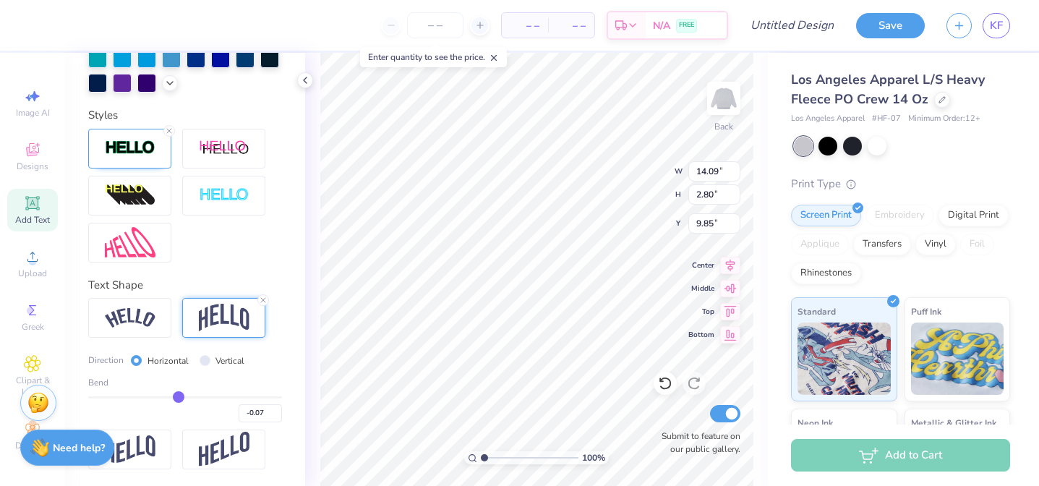
type input "-0.05"
type input "-0.03"
drag, startPoint x: 152, startPoint y: 392, endPoint x: 190, endPoint y: 395, distance: 38.4
click at [190, 396] on input "range" at bounding box center [185, 397] width 194 height 2
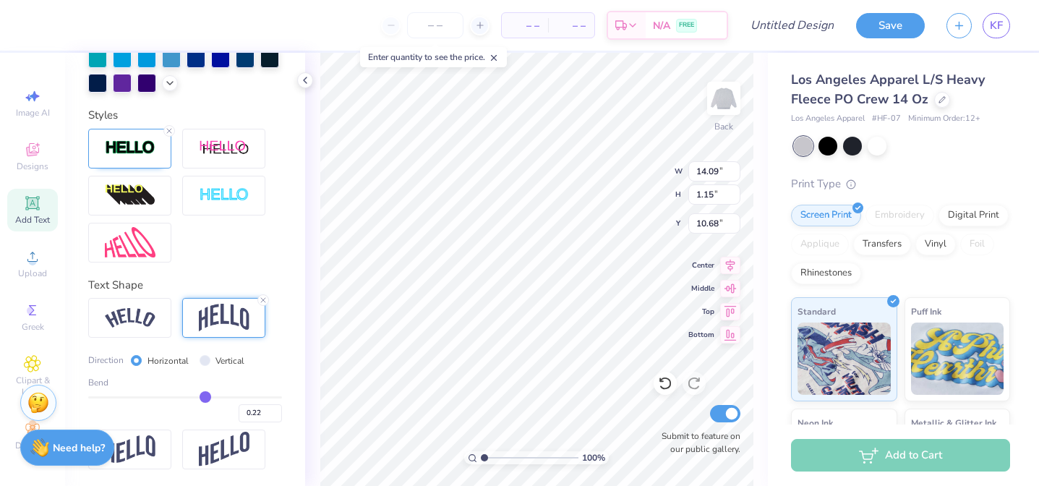
drag, startPoint x: 190, startPoint y: 395, endPoint x: 205, endPoint y: 395, distance: 14.5
click at [205, 396] on input "range" at bounding box center [185, 397] width 194 height 2
drag, startPoint x: 205, startPoint y: 395, endPoint x: 216, endPoint y: 395, distance: 11.6
click at [216, 396] on input "range" at bounding box center [185, 397] width 194 height 2
click at [222, 398] on div "0.34" at bounding box center [185, 409] width 194 height 26
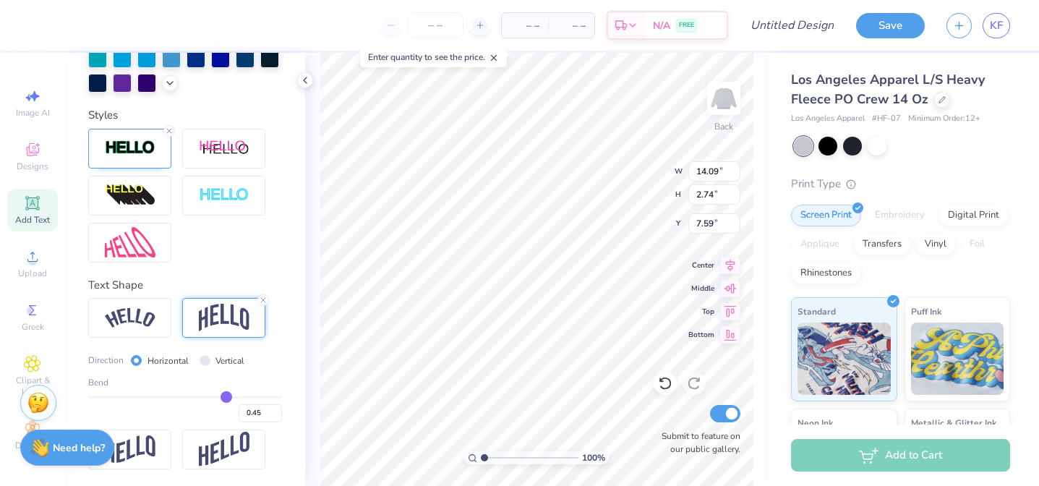
drag, startPoint x: 218, startPoint y: 398, endPoint x: 226, endPoint y: 398, distance: 8.0
click at [226, 398] on input "range" at bounding box center [185, 397] width 194 height 2
click at [228, 397] on input "range" at bounding box center [185, 397] width 194 height 2
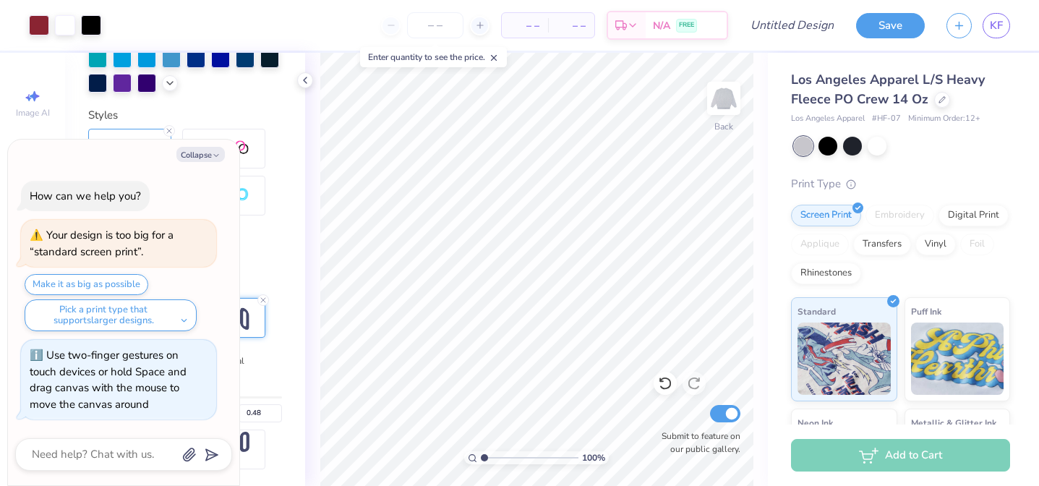
drag, startPoint x: 482, startPoint y: 458, endPoint x: 461, endPoint y: 453, distance: 21.6
click at [481, 453] on input "range" at bounding box center [530, 457] width 98 height 13
click at [212, 151] on icon "button" at bounding box center [216, 155] width 9 height 9
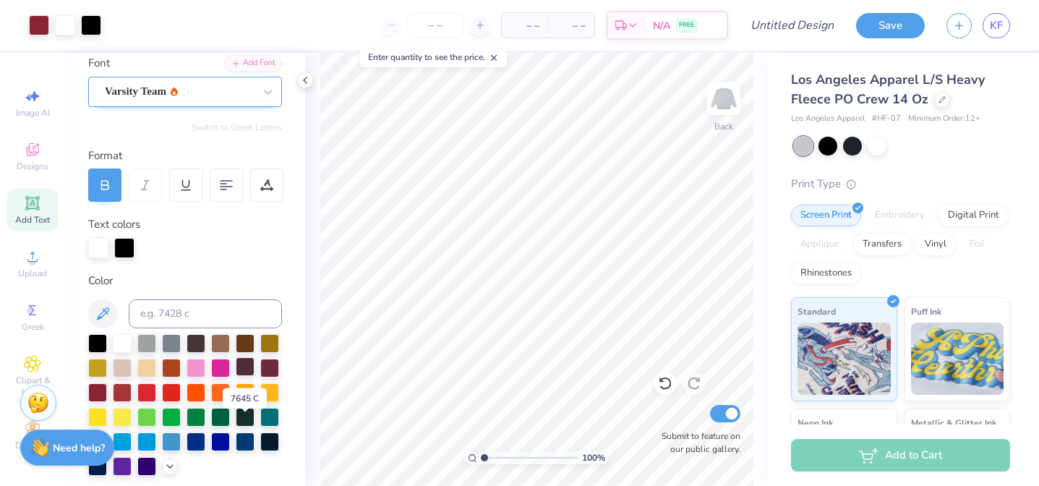
scroll to position [0, 0]
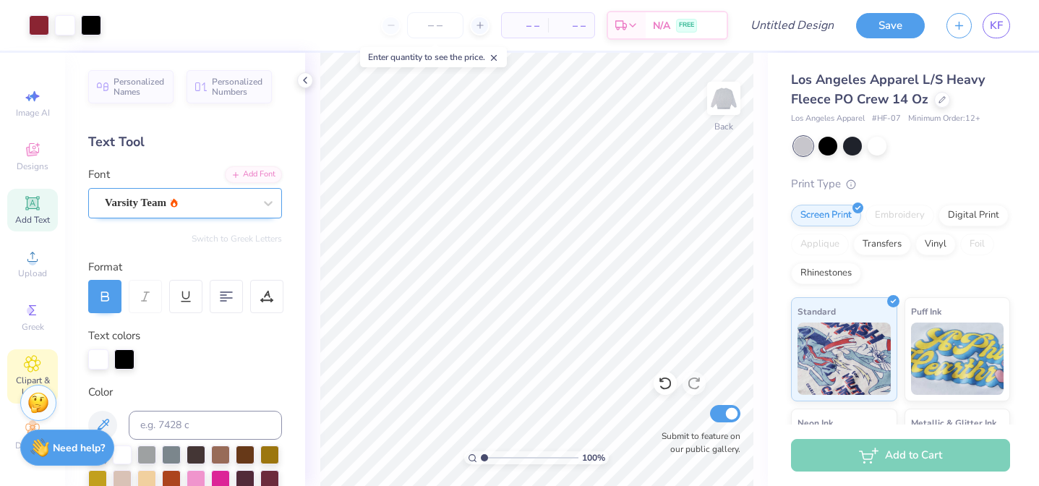
click at [33, 352] on div "Clipart & logos" at bounding box center [32, 376] width 51 height 54
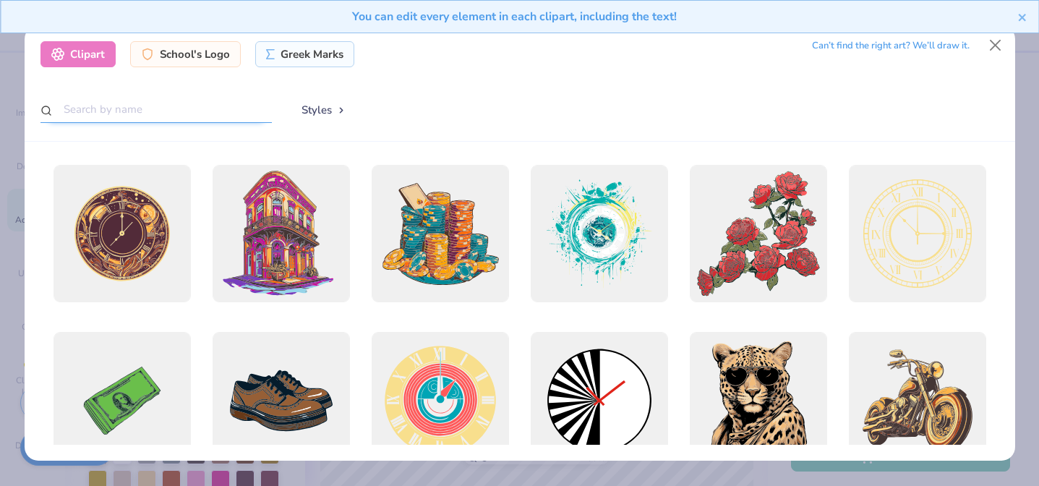
click at [176, 106] on input "text" at bounding box center [155, 109] width 231 height 27
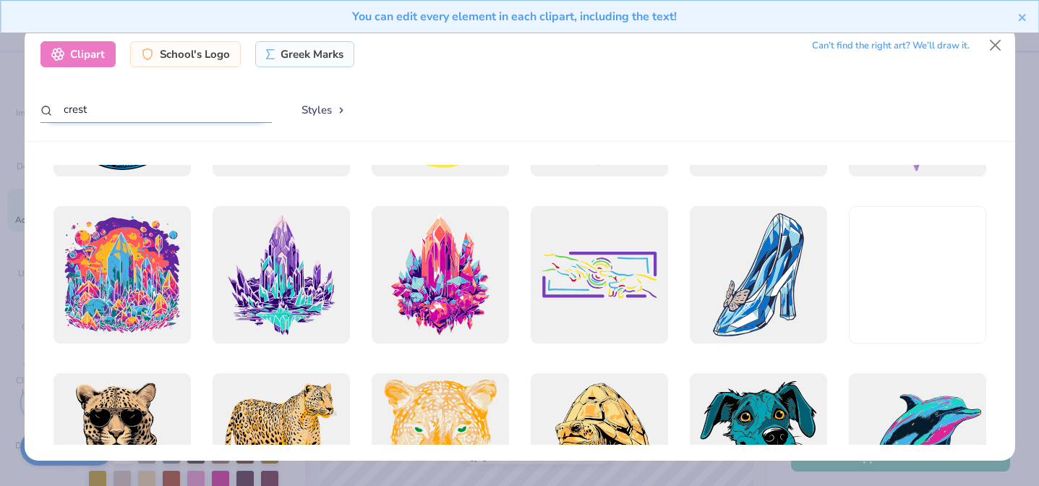
scroll to position [1237, 0]
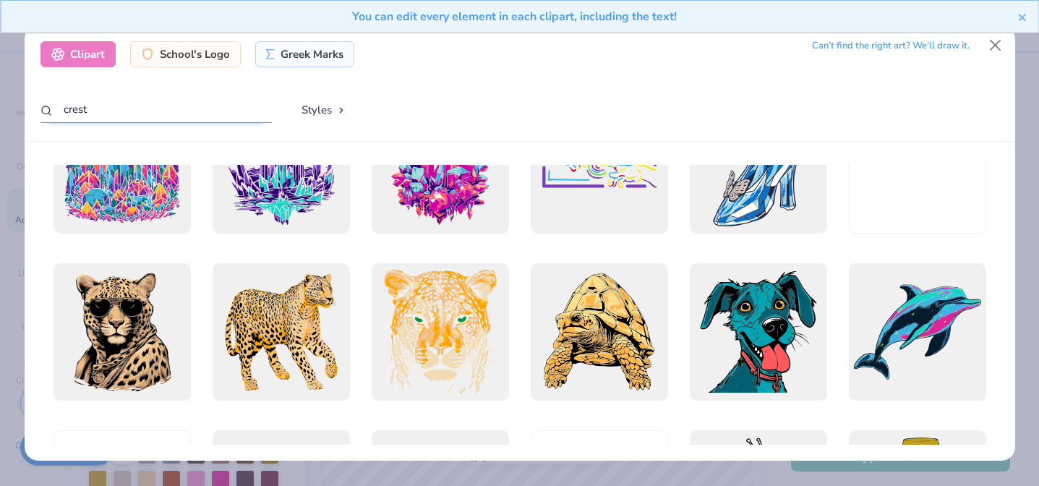
click at [174, 113] on input "crest" at bounding box center [155, 109] width 231 height 27
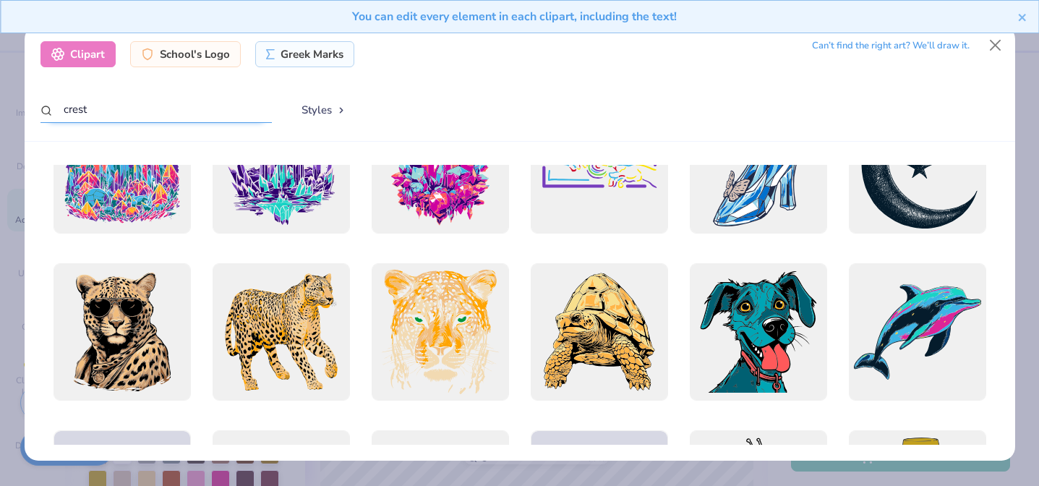
click at [174, 113] on input "crest" at bounding box center [155, 109] width 231 height 27
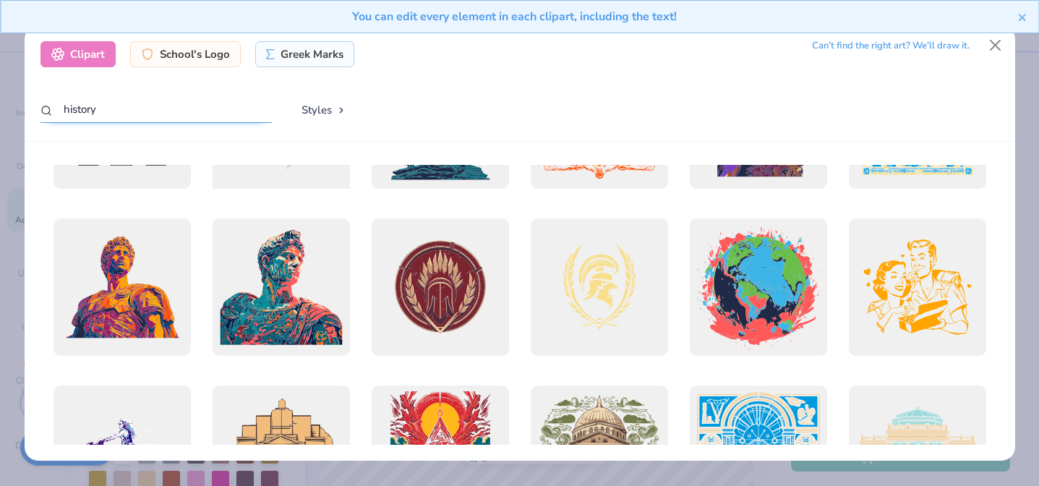
scroll to position [791, 0]
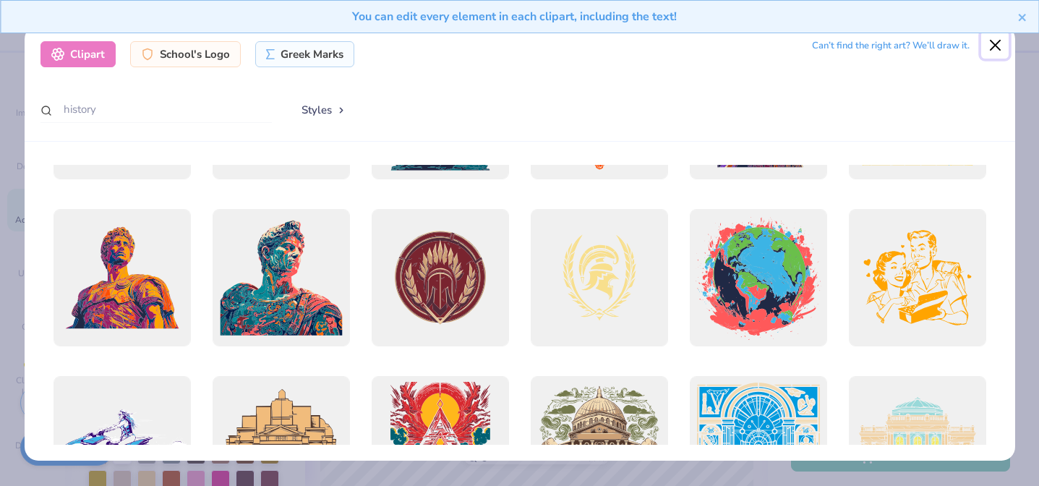
click at [991, 51] on button "Close" at bounding box center [994, 44] width 27 height 27
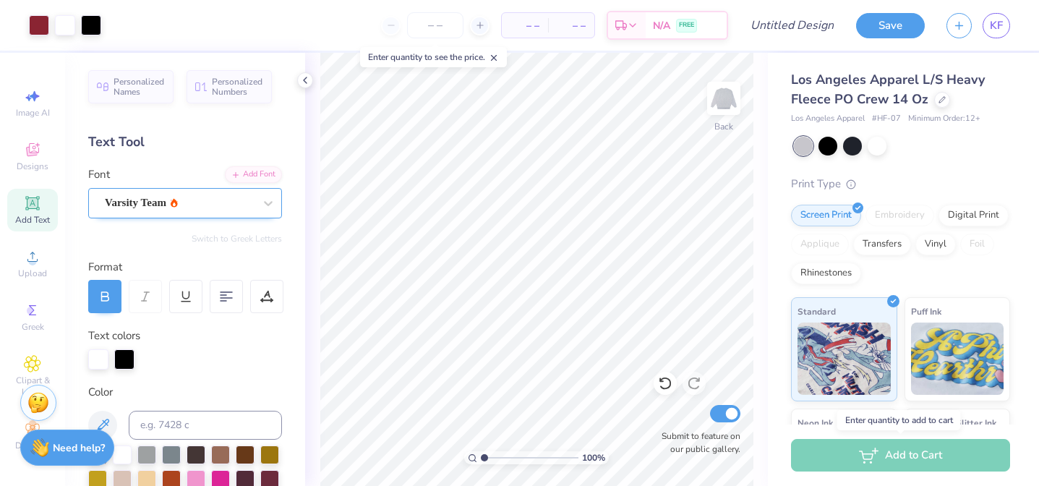
click at [896, 458] on div "Add to Cart" at bounding box center [900, 455] width 219 height 33
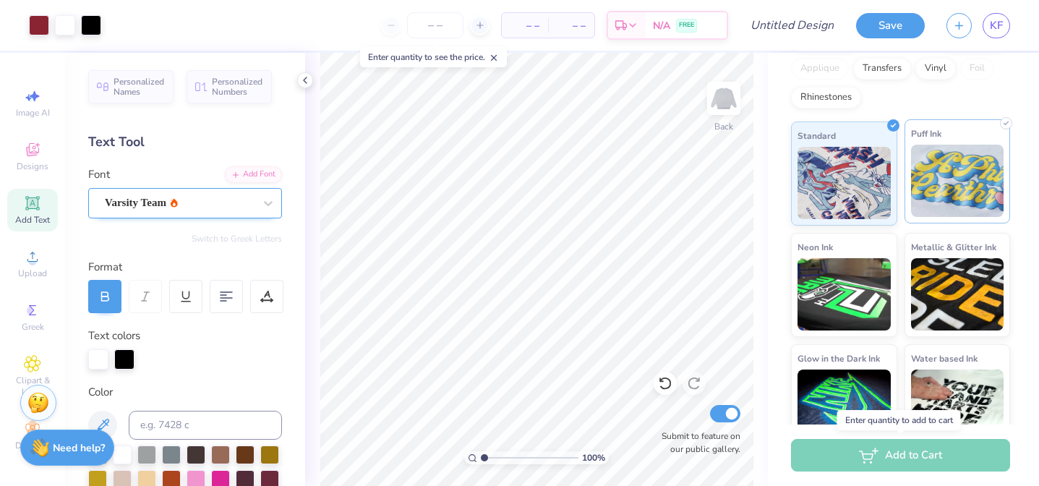
scroll to position [199, 0]
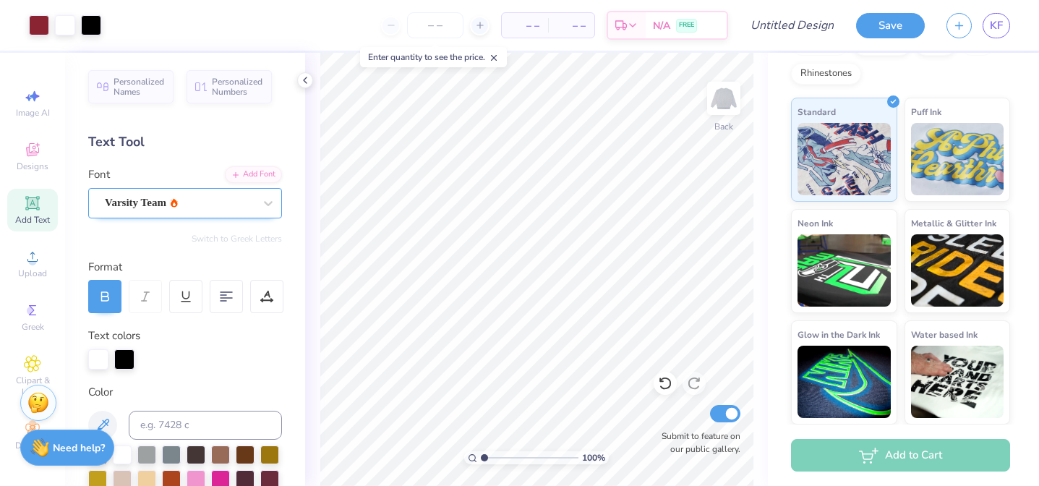
click at [896, 453] on div "Add to Cart" at bounding box center [900, 455] width 219 height 33
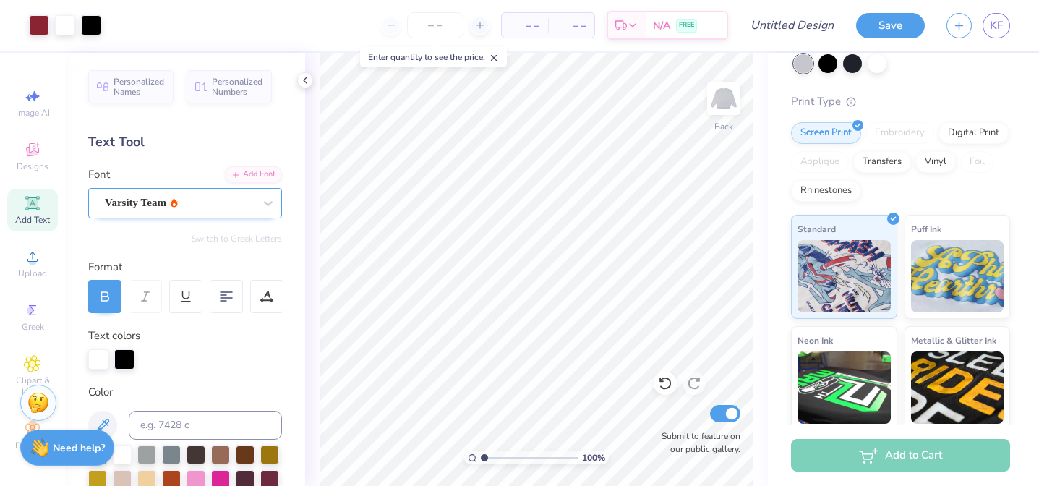
scroll to position [0, 0]
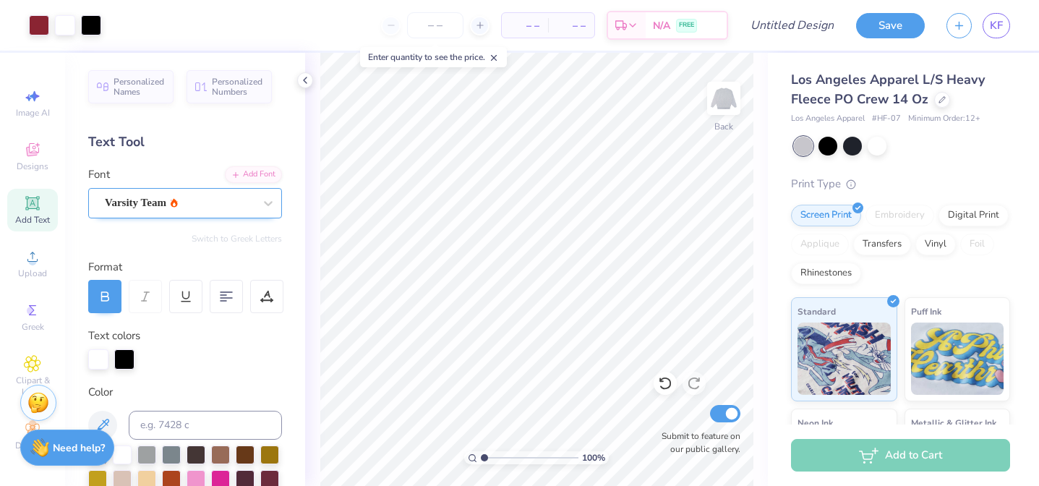
click at [965, 176] on div "Print Type" at bounding box center [900, 184] width 219 height 17
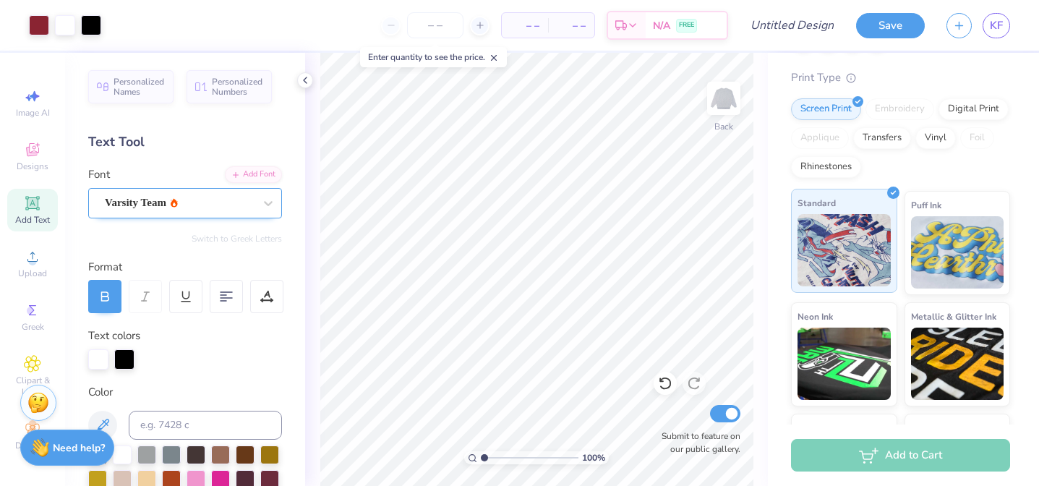
click at [857, 245] on img at bounding box center [843, 250] width 93 height 72
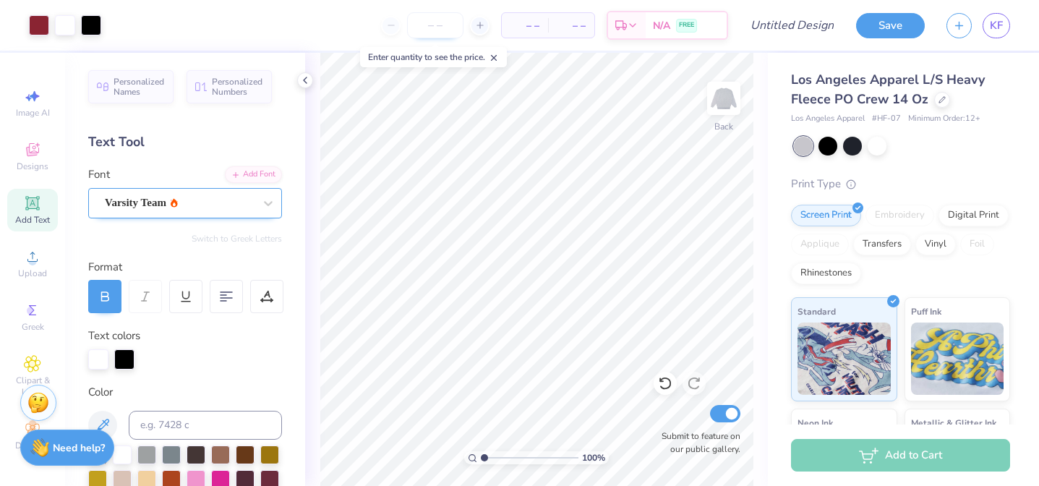
click at [434, 25] on input "number" at bounding box center [435, 25] width 56 height 26
click at [434, 30] on input "number" at bounding box center [435, 25] width 56 height 26
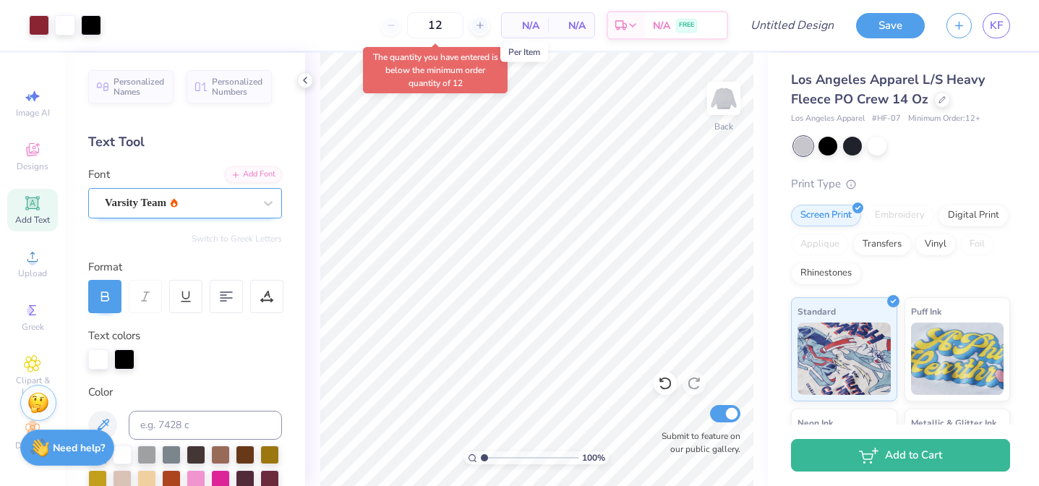
click at [534, 25] on span "N/A" at bounding box center [524, 25] width 29 height 15
click at [597, 42] on div "12 $85.92 Per Item $1,031.04 Total Est. Delivery [DATE] - [DATE] FREE" at bounding box center [420, 25] width 616 height 51
click at [485, 22] on span "$85.92" at bounding box center [469, 25] width 31 height 15
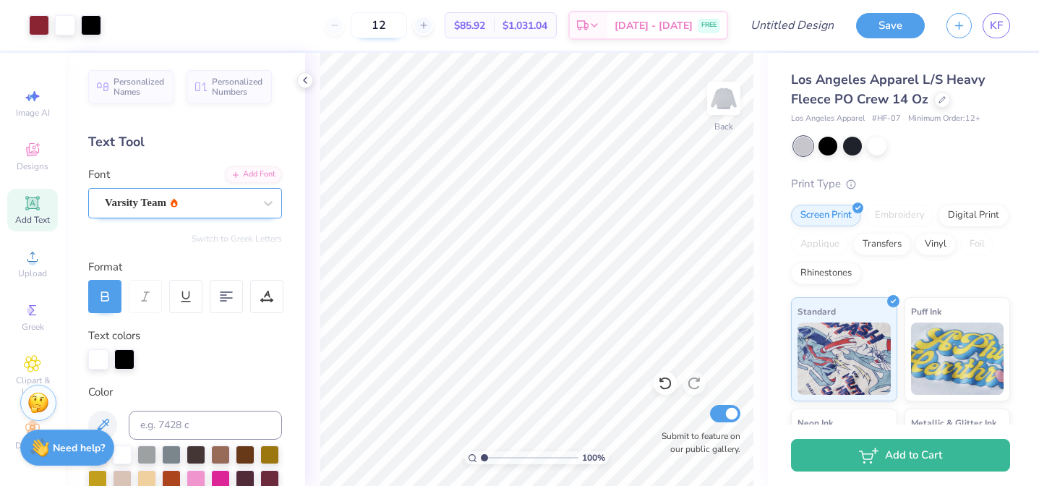
click at [404, 28] on input "12" at bounding box center [379, 25] width 56 height 26
